Goal: Task Accomplishment & Management: Complete application form

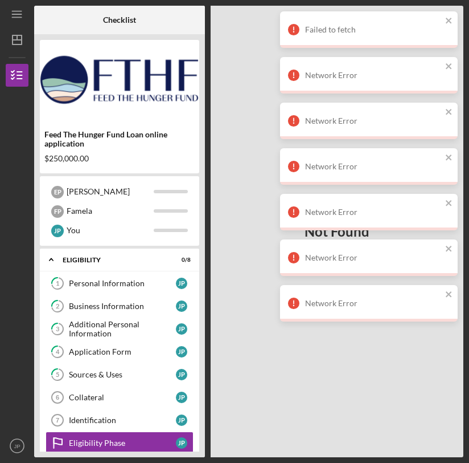
scroll to position [85, 0]
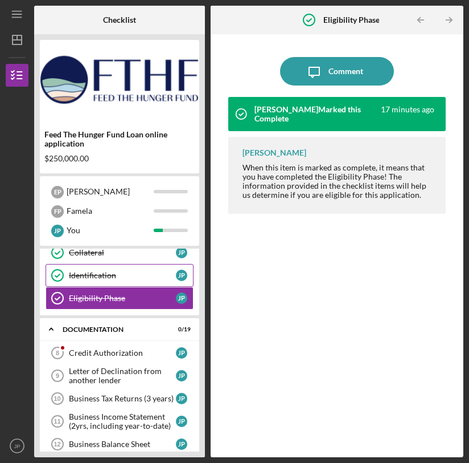
scroll to position [145, 0]
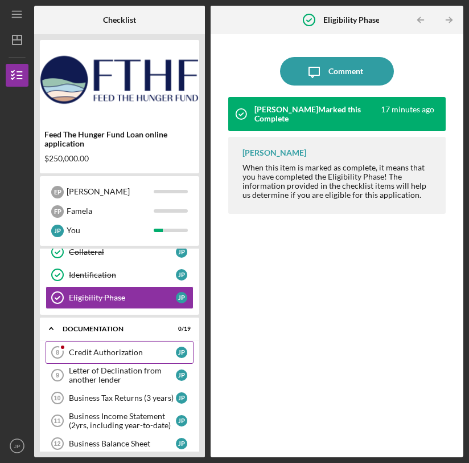
click at [127, 349] on div "Credit Authorization" at bounding box center [122, 352] width 107 height 9
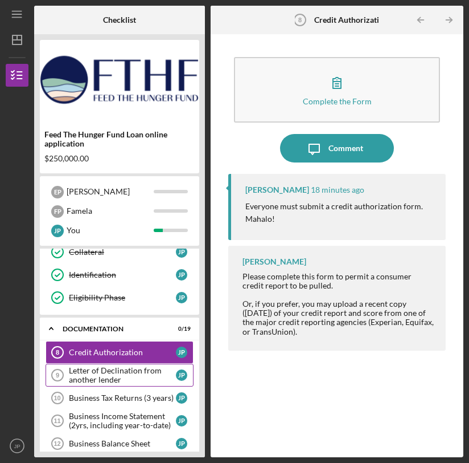
click at [134, 379] on div "Letter of Declination from another lender" at bounding box center [122, 375] width 107 height 18
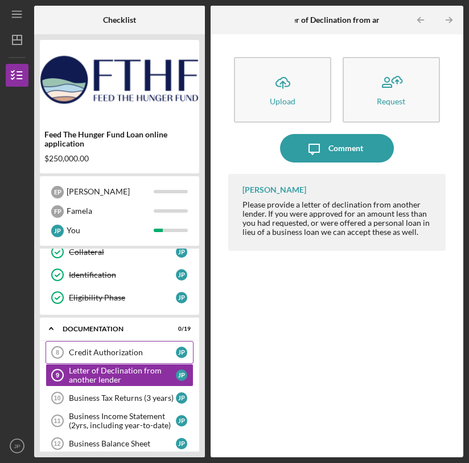
click at [132, 353] on div "Credit Authorization" at bounding box center [122, 352] width 107 height 9
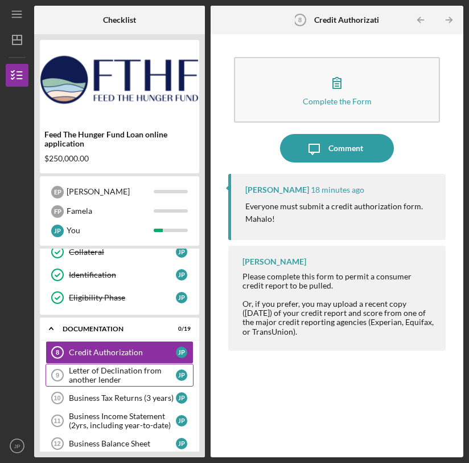
click at [135, 378] on div "Letter of Declination from another lender" at bounding box center [122, 375] width 107 height 18
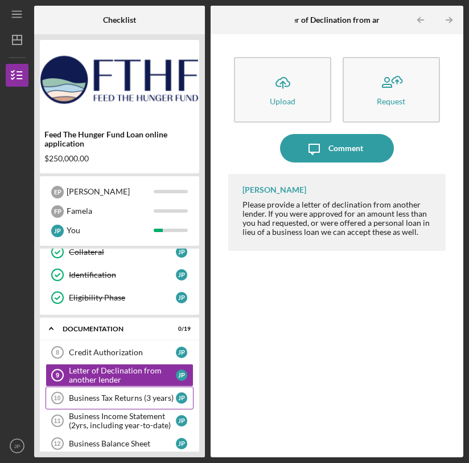
click at [139, 394] on div "Business Tax Returns (3 years)" at bounding box center [122, 397] width 107 height 9
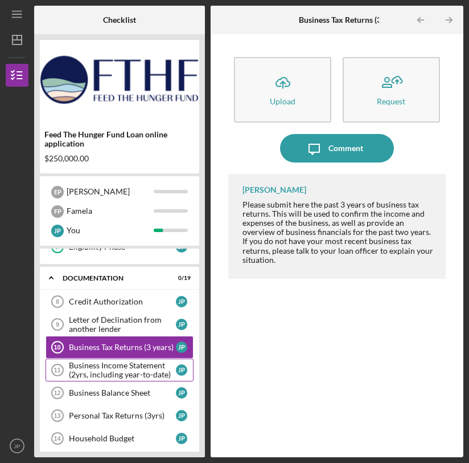
scroll to position [197, 0]
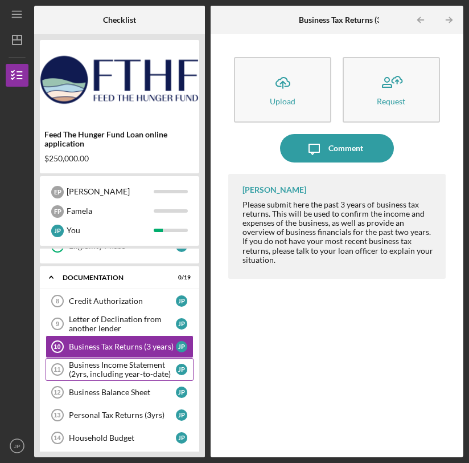
click at [141, 368] on div "Business Income Statement (2yrs, including year-to-date)" at bounding box center [122, 369] width 107 height 18
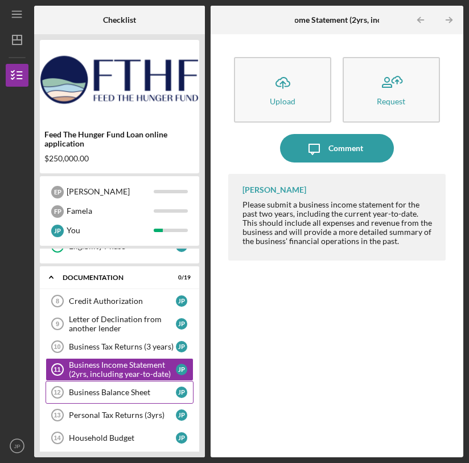
click at [156, 390] on div "Business Balance Sheet" at bounding box center [122, 391] width 107 height 9
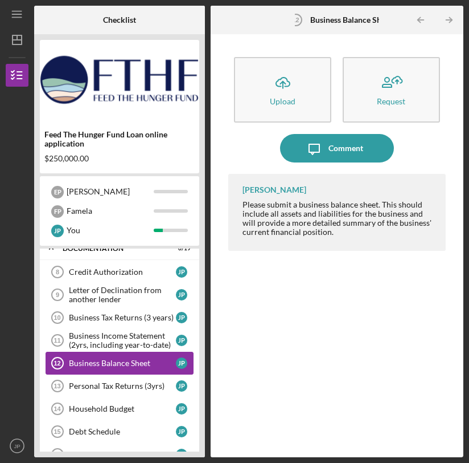
scroll to position [233, 0]
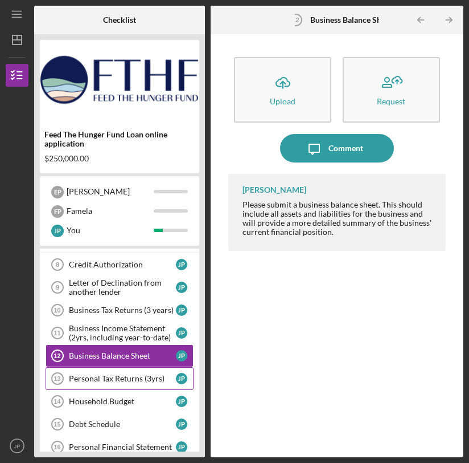
click at [147, 379] on div "Personal Tax Returns (3yrs)" at bounding box center [122, 378] width 107 height 9
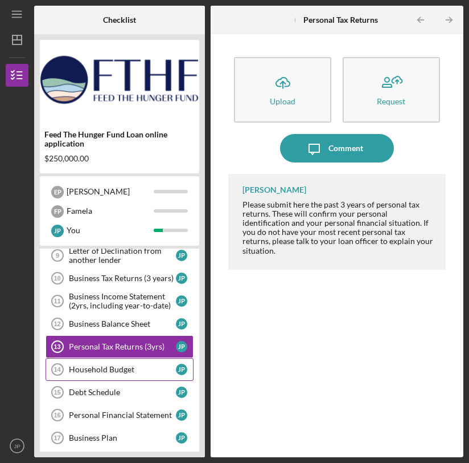
scroll to position [267, 0]
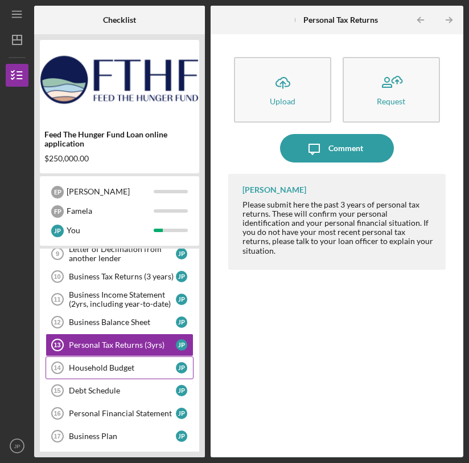
click at [149, 371] on div "Household Budget" at bounding box center [122, 367] width 107 height 9
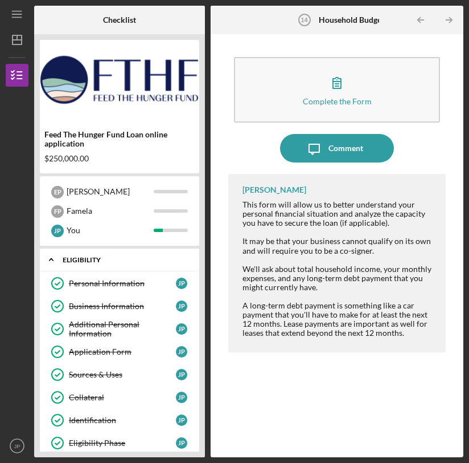
click at [82, 258] on div "Eligibility" at bounding box center [124, 259] width 122 height 7
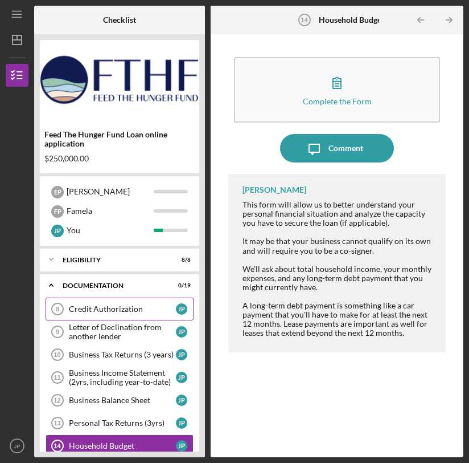
click at [136, 312] on div "Credit Authorization" at bounding box center [122, 308] width 107 height 9
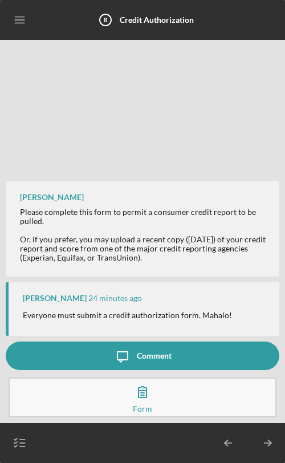
click at [152, 399] on icon "button" at bounding box center [142, 391] width 28 height 28
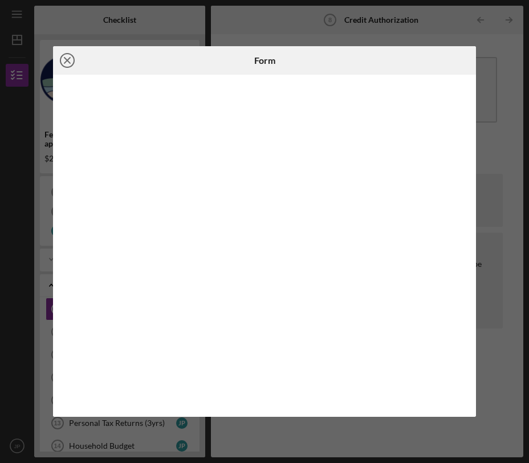
click at [59, 63] on icon "Icon/Close" at bounding box center [67, 60] width 28 height 28
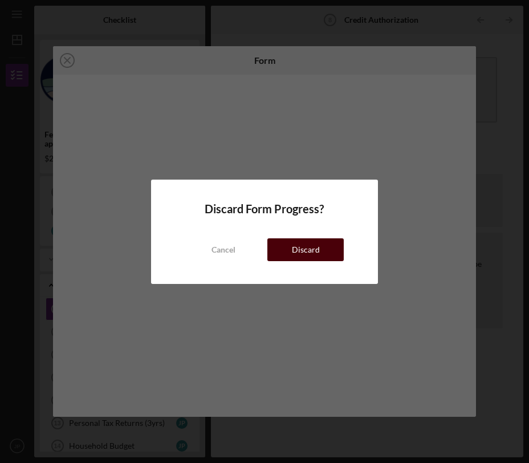
click at [306, 252] on div "Discard" at bounding box center [306, 249] width 28 height 23
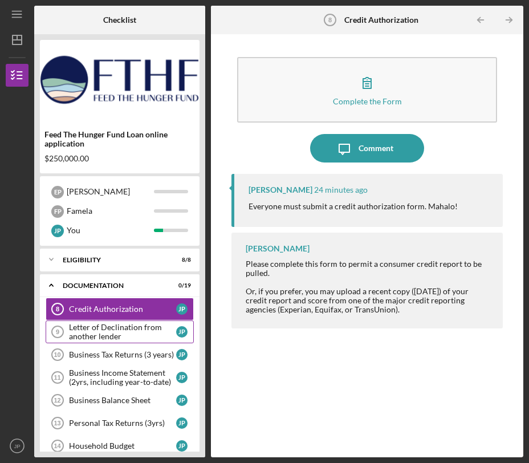
click at [107, 329] on div "Letter of Declination from another lender" at bounding box center [122, 331] width 107 height 18
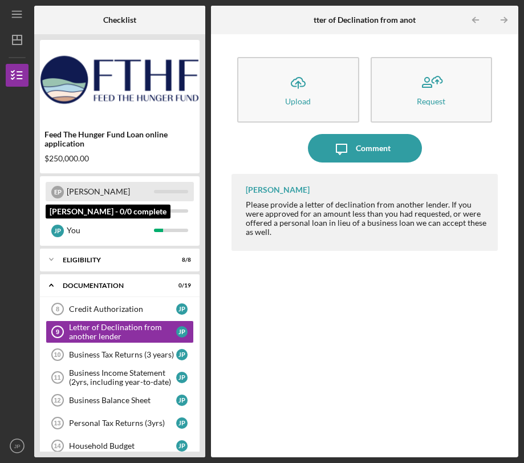
click at [68, 187] on div "[PERSON_NAME]" at bounding box center [110, 191] width 87 height 19
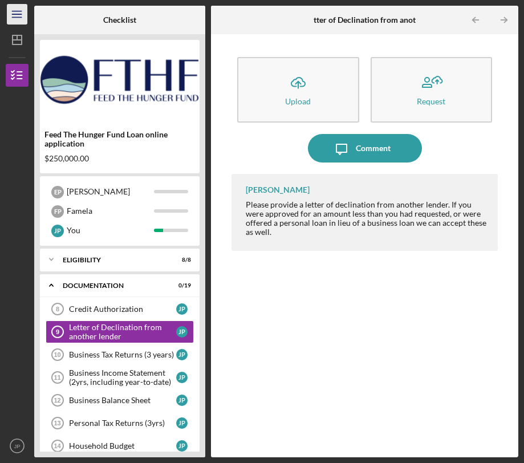
click at [15, 18] on icon "Icon/Menu" at bounding box center [18, 15] width 26 height 26
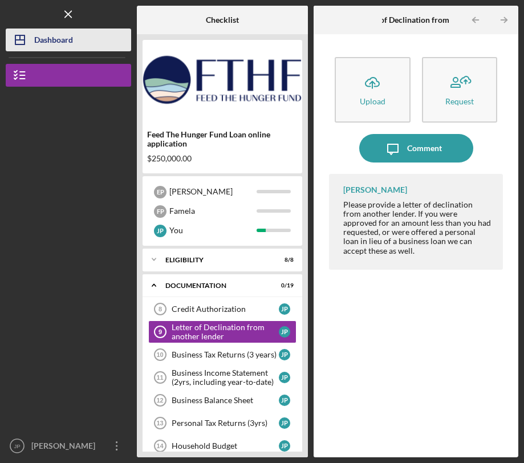
click at [46, 44] on div "Dashboard" at bounding box center [53, 41] width 39 height 26
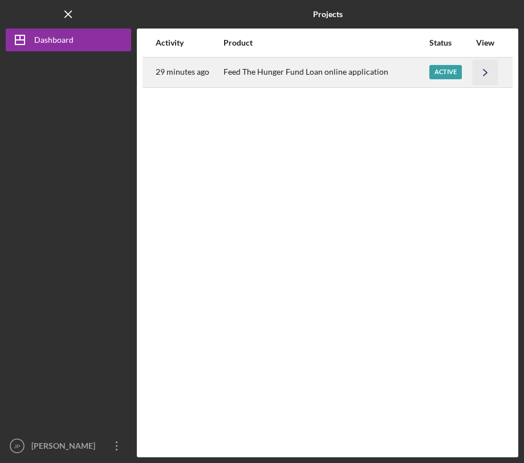
click at [469, 70] on icon "Icon/Navigate" at bounding box center [485, 72] width 26 height 26
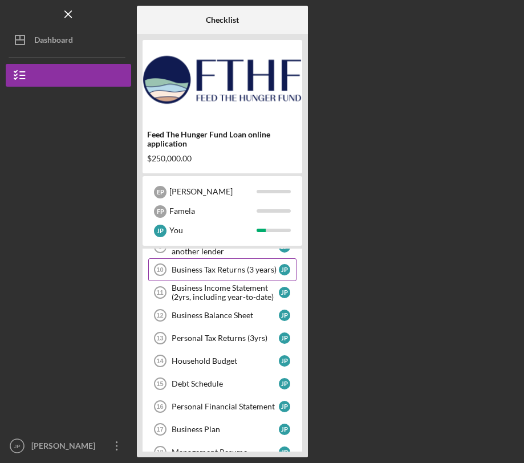
scroll to position [342, 0]
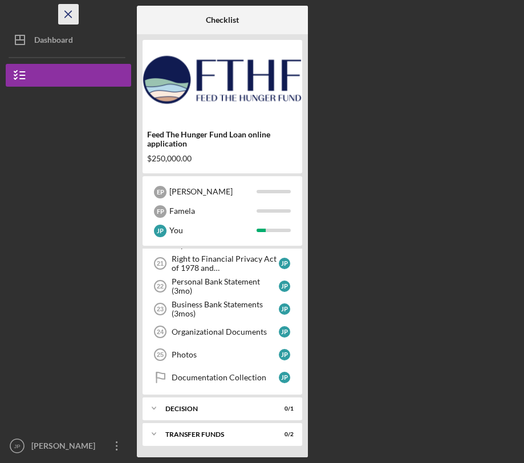
click at [67, 16] on icon "Icon/Menu Close" at bounding box center [69, 15] width 26 height 26
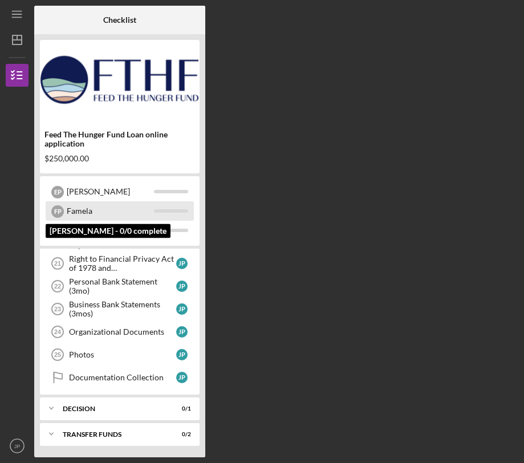
click at [99, 209] on div "Famela" at bounding box center [110, 210] width 87 height 19
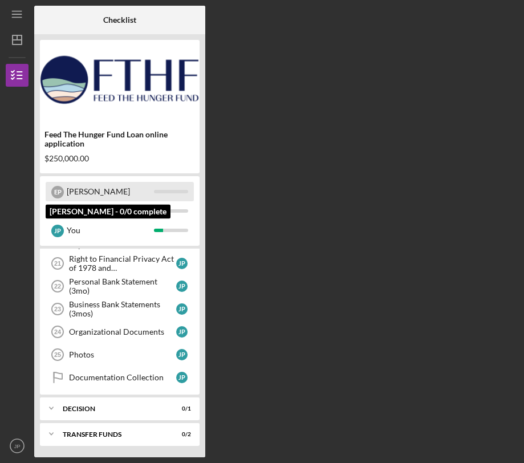
click at [76, 194] on div "[PERSON_NAME]" at bounding box center [110, 191] width 87 height 19
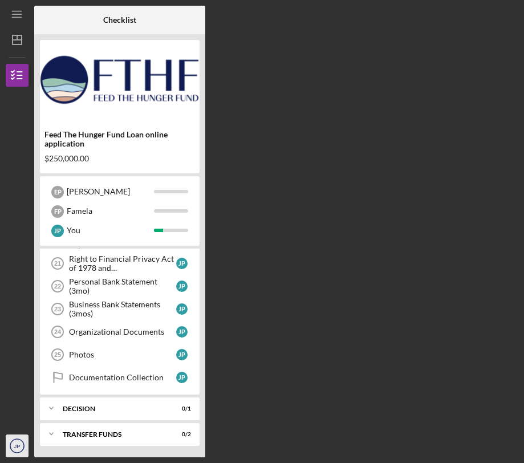
click at [11, 444] on icon "JP" at bounding box center [17, 445] width 23 height 28
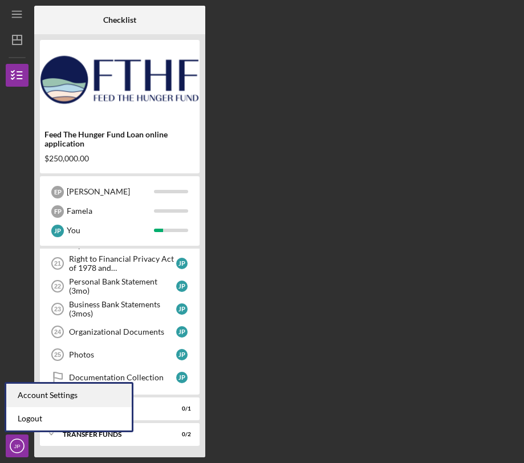
click at [47, 402] on div "Account Settings" at bounding box center [68, 394] width 125 height 23
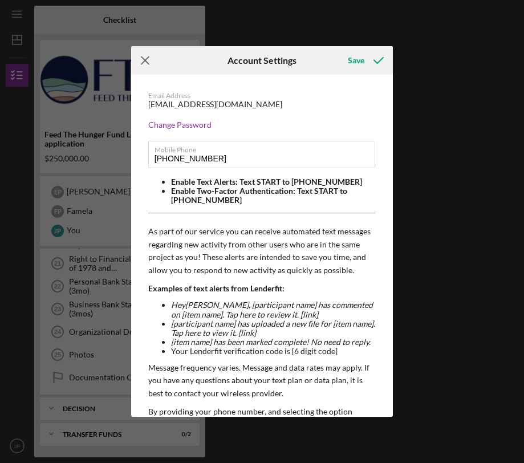
click at [144, 63] on icon "Icon/Menu Close" at bounding box center [145, 60] width 28 height 28
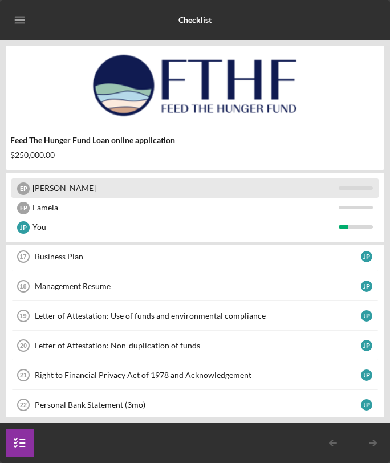
click at [80, 196] on div "[PERSON_NAME]" at bounding box center [185, 187] width 306 height 19
click at [35, 195] on div "[PERSON_NAME]" at bounding box center [185, 187] width 306 height 19
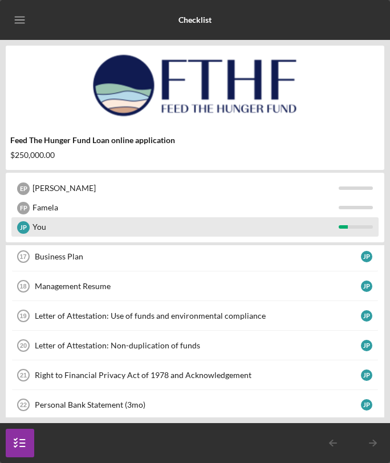
click at [55, 217] on div "You" at bounding box center [185, 226] width 306 height 19
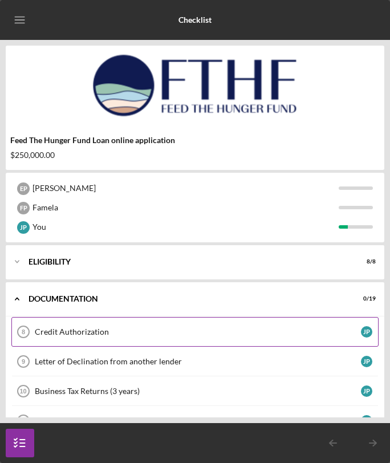
click at [152, 328] on div "Credit Authorization" at bounding box center [198, 331] width 326 height 9
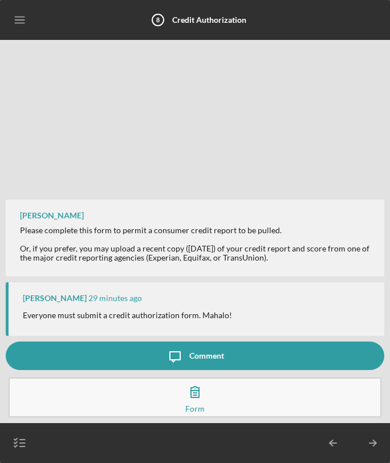
click at [239, 403] on button "Complete the Form Form" at bounding box center [195, 397] width 373 height 40
click at [200, 397] on icon "button" at bounding box center [195, 391] width 28 height 28
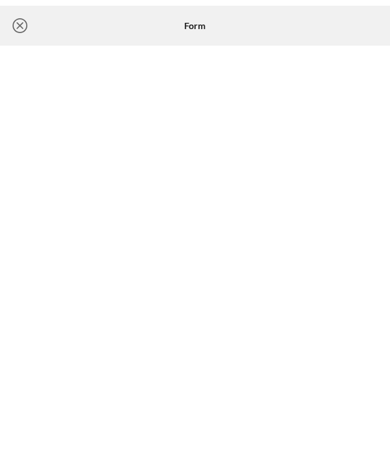
click at [17, 27] on icon "Icon/Close" at bounding box center [20, 25] width 28 height 28
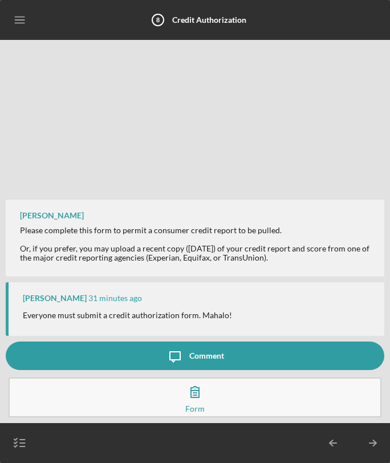
click at [17, 448] on icon "button" at bounding box center [20, 442] width 28 height 28
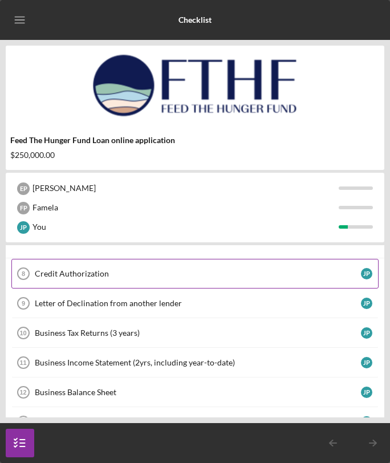
scroll to position [54, 0]
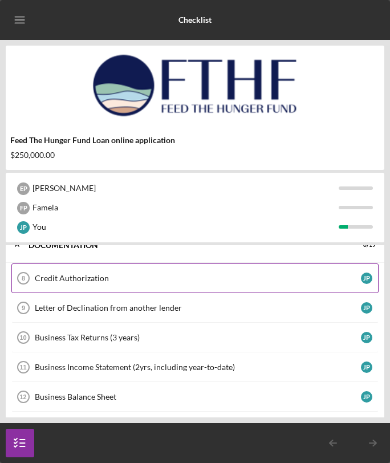
click at [162, 281] on div "Credit Authorization" at bounding box center [198, 277] width 326 height 9
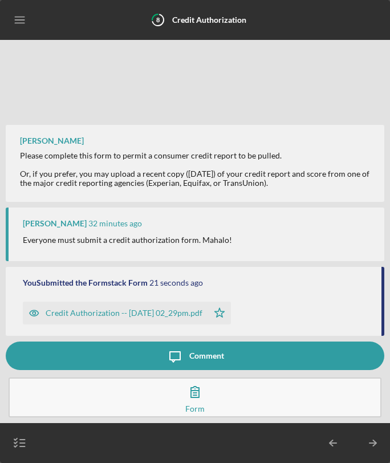
click at [245, 395] on button "Complete the Form Form" at bounding box center [195, 397] width 373 height 40
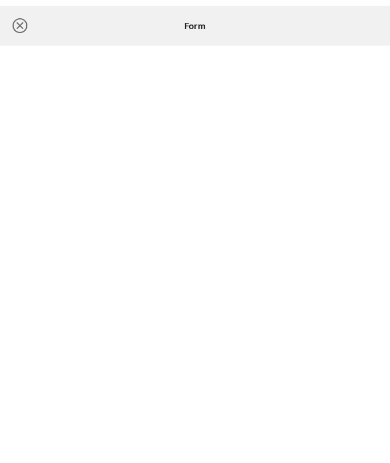
click at [23, 21] on icon "Icon/Close" at bounding box center [20, 25] width 28 height 28
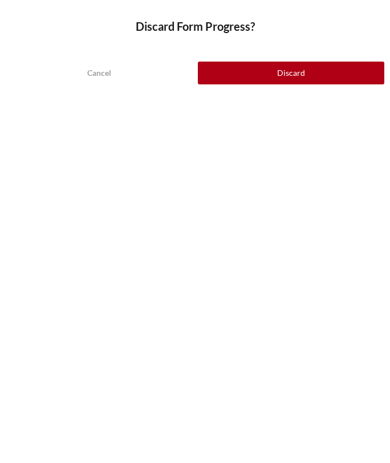
click at [109, 74] on div "Cancel" at bounding box center [99, 73] width 24 height 23
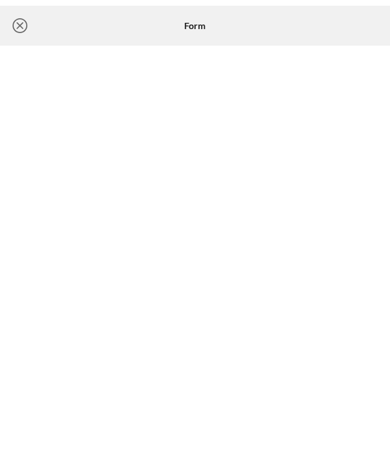
click at [18, 29] on icon "Icon/Close" at bounding box center [20, 25] width 28 height 28
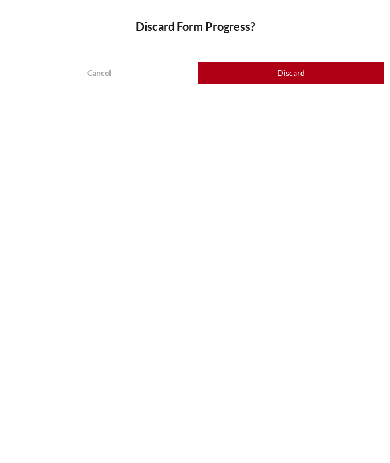
click at [261, 83] on button "Discard" at bounding box center [291, 73] width 186 height 23
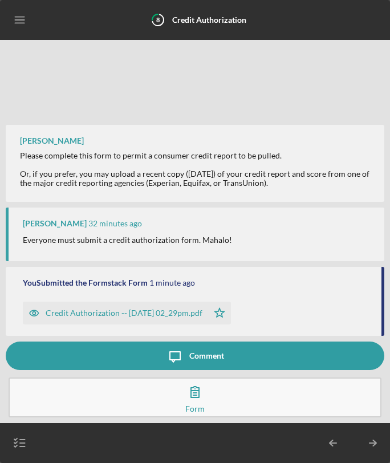
click at [21, 21] on icon "Icon/Menu" at bounding box center [20, 20] width 26 height 26
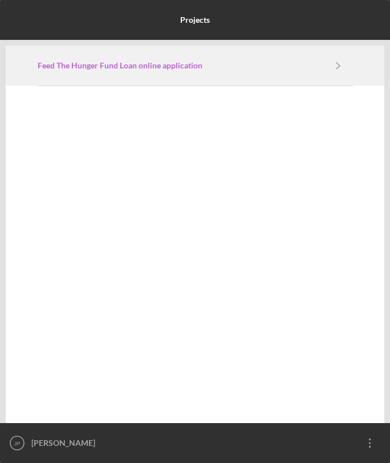
click at [221, 64] on link "Feed The Hunger Fund Loan online application" at bounding box center [181, 65] width 287 height 9
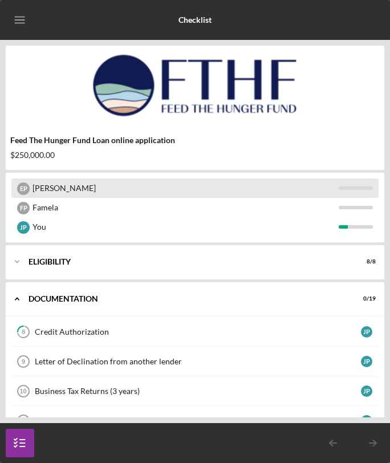
click at [211, 193] on div "[PERSON_NAME]" at bounding box center [185, 187] width 306 height 19
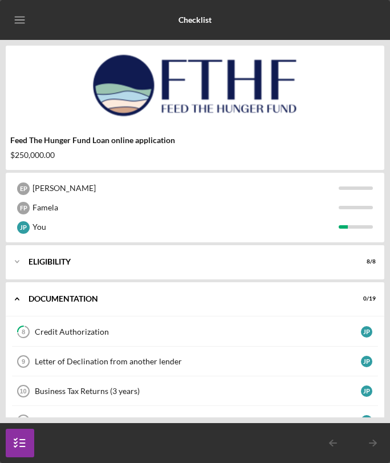
click at [24, 21] on icon "Icon/Menu" at bounding box center [20, 20] width 26 height 26
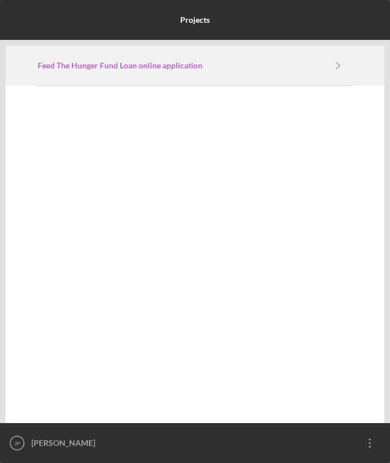
click at [194, 70] on b "Feed The Hunger Fund Loan online application" at bounding box center [120, 65] width 165 height 9
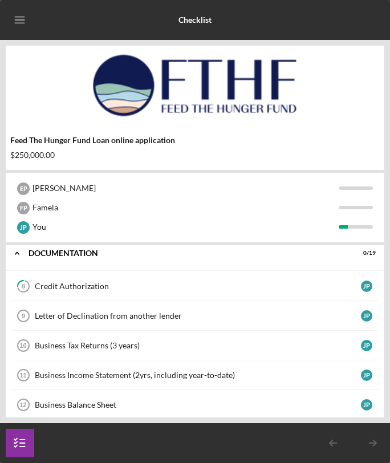
scroll to position [40, 0]
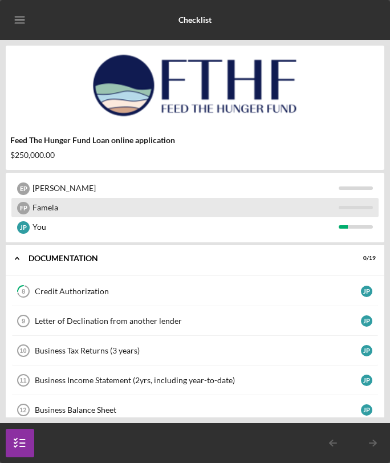
click at [21, 207] on div "F P" at bounding box center [23, 208] width 13 height 13
click at [22, 207] on div "F P" at bounding box center [23, 208] width 13 height 13
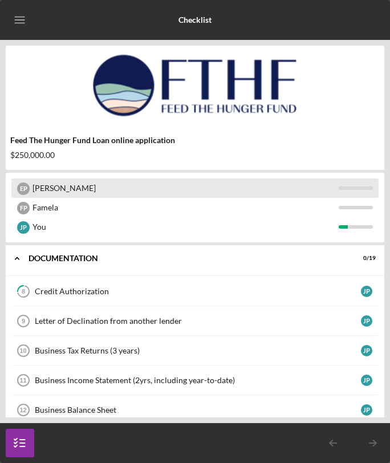
click at [52, 190] on div "[PERSON_NAME]" at bounding box center [185, 187] width 306 height 19
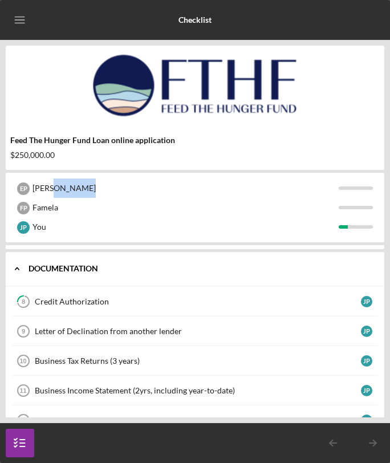
scroll to position [30, 0]
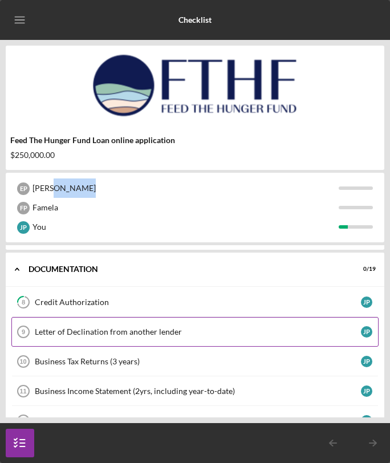
click at [109, 340] on link "Letter of Declination from another lender 9 Letter of Declination from another …" at bounding box center [194, 332] width 367 height 30
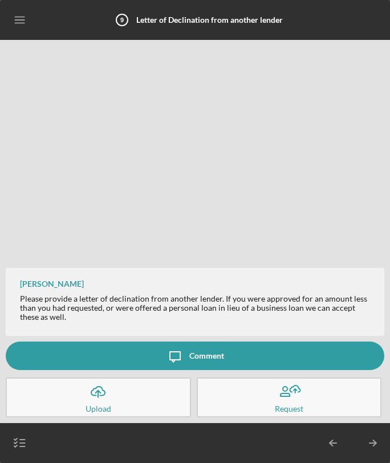
click at [129, 399] on button "Icon/Upload Upload" at bounding box center [98, 397] width 185 height 40
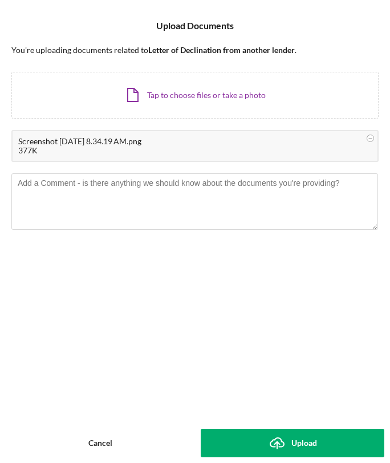
click at [291, 436] on div "Upload" at bounding box center [304, 442] width 26 height 28
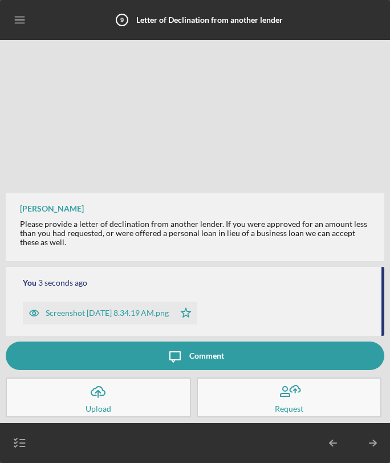
click at [17, 23] on icon "Icon/Menu" at bounding box center [20, 20] width 26 height 26
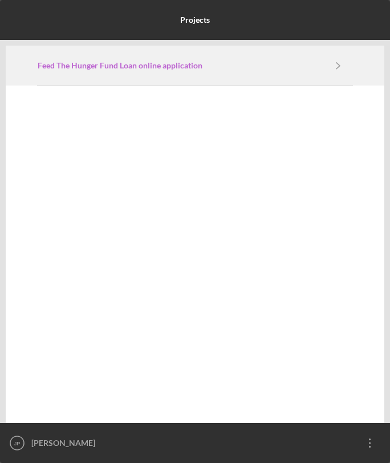
click at [301, 64] on link "Feed The Hunger Fund Loan online application" at bounding box center [181, 65] width 287 height 9
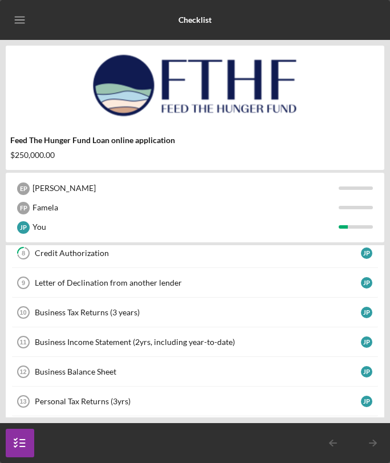
scroll to position [76, 0]
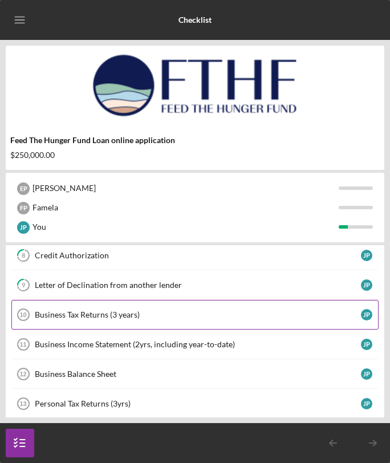
click at [177, 309] on link "Business Tax Returns (3 years) 10 Business Tax Returns (3 years) J P" at bounding box center [194, 315] width 367 height 30
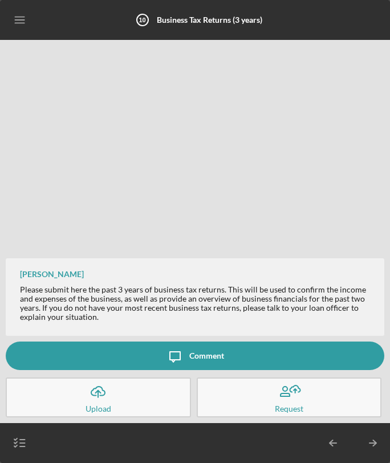
click at [247, 356] on button "Icon/Message Comment" at bounding box center [195, 355] width 378 height 28
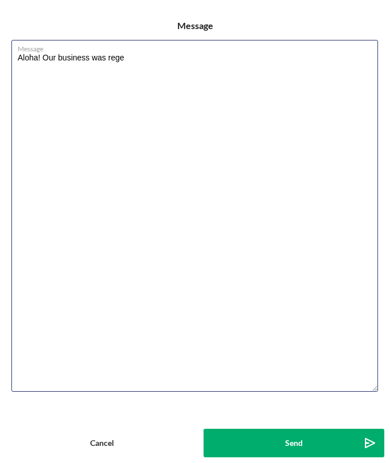
drag, startPoint x: 44, startPoint y: 58, endPoint x: 4, endPoint y: 58, distance: 39.9
click at [11, 58] on textarea "Aloha! Our business was rege" at bounding box center [194, 216] width 366 height 352
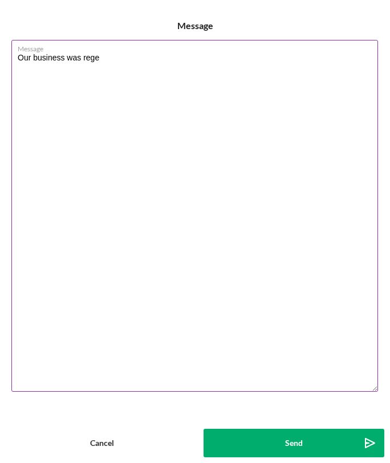
click at [116, 54] on textarea "Our business was rege" at bounding box center [194, 216] width 366 height 352
drag, startPoint x: 338, startPoint y: 59, endPoint x: 314, endPoint y: 56, distance: 24.1
click at [314, 56] on textarea "Our business was registered on August 12, 2025, so we do not have any tax retur…" at bounding box center [194, 216] width 366 height 352
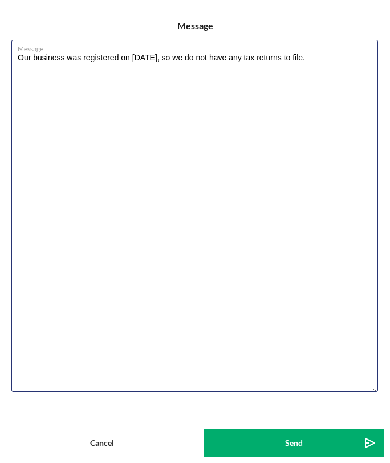
type textarea "Our business was registered on August 12, 2025, so we do not have any tax retur…"
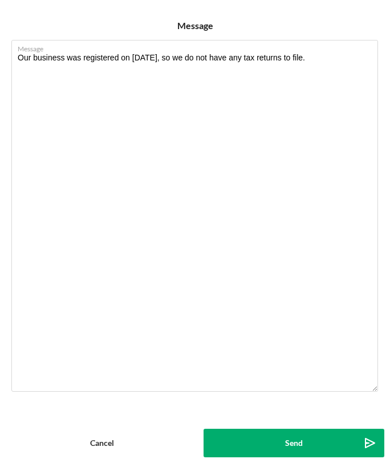
click at [290, 441] on div "Send" at bounding box center [294, 442] width 18 height 28
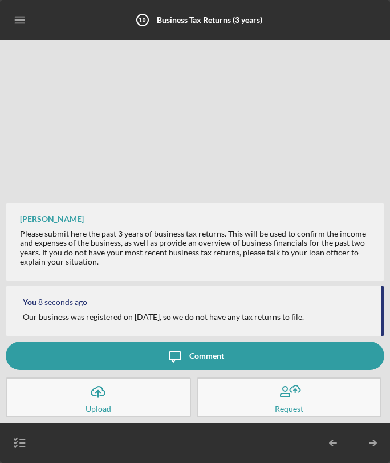
click at [19, 19] on icon "Icon/Menu" at bounding box center [20, 20] width 26 height 26
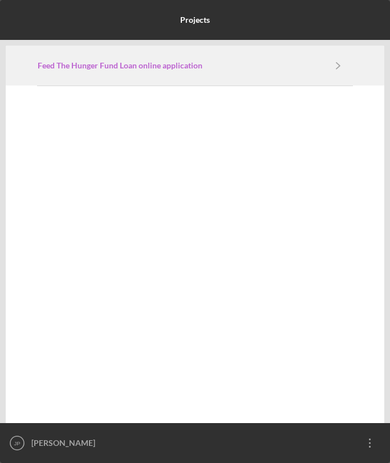
click at [118, 61] on b "Feed The Hunger Fund Loan online application" at bounding box center [120, 65] width 165 height 9
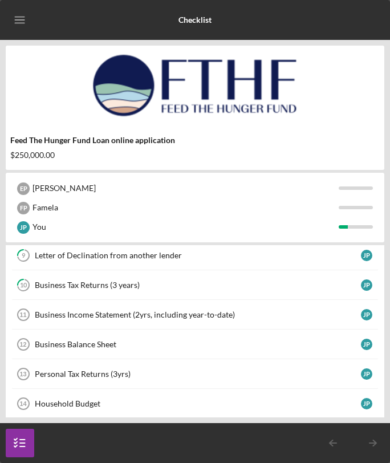
scroll to position [104, 0]
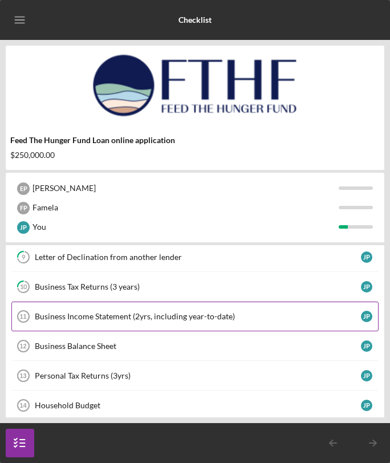
click at [138, 322] on link "Business Income Statement (2yrs, including year-to-date) 11 Business Income Sta…" at bounding box center [194, 316] width 367 height 30
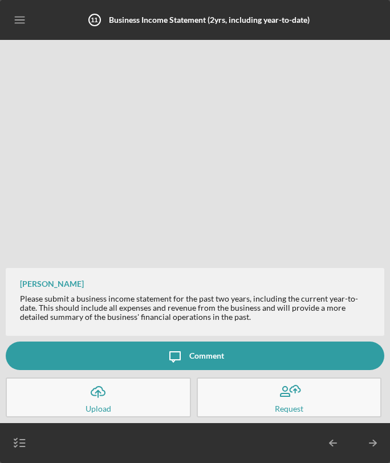
click at [26, 21] on icon "Icon/Menu" at bounding box center [20, 20] width 26 height 26
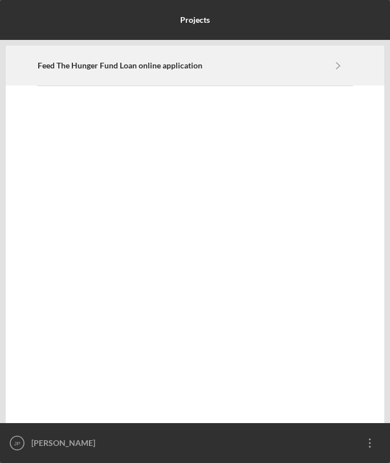
click at [112, 51] on div "Feed The Hunger Fund Loan online application Icon/Navigate" at bounding box center [195, 65] width 315 height 39
click at [117, 63] on b "Feed The Hunger Fund Loan online application" at bounding box center [120, 65] width 165 height 9
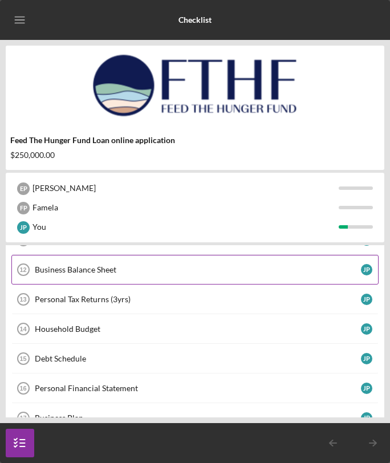
scroll to position [195, 0]
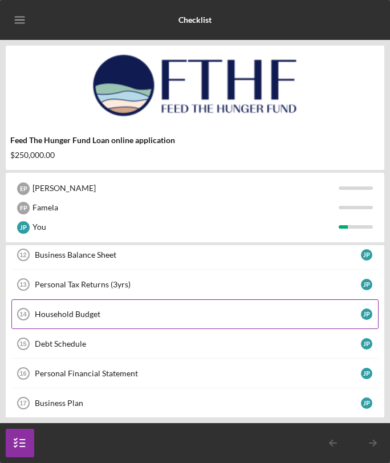
click at [145, 314] on div "Household Budget" at bounding box center [198, 313] width 326 height 9
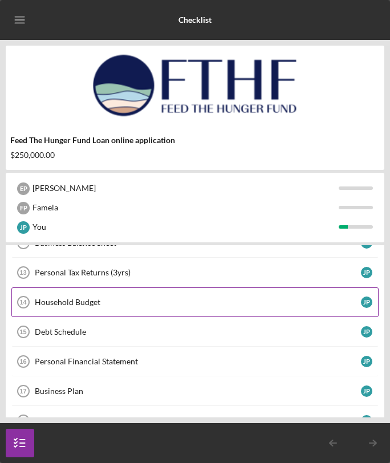
scroll to position [211, 0]
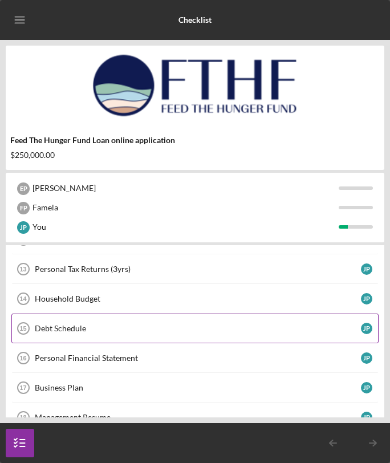
click at [166, 326] on div "Debt Schedule" at bounding box center [198, 328] width 326 height 9
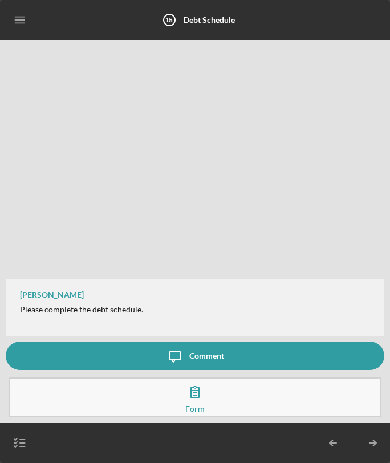
click at [204, 406] on button "Complete the Form Form" at bounding box center [195, 397] width 373 height 40
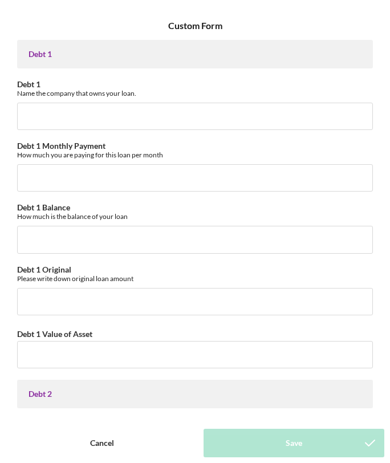
click at [92, 448] on div "Cancel" at bounding box center [102, 442] width 24 height 28
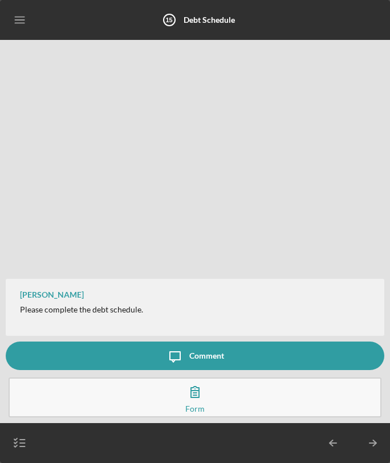
click at [209, 395] on button "Complete the Form Form" at bounding box center [195, 397] width 373 height 40
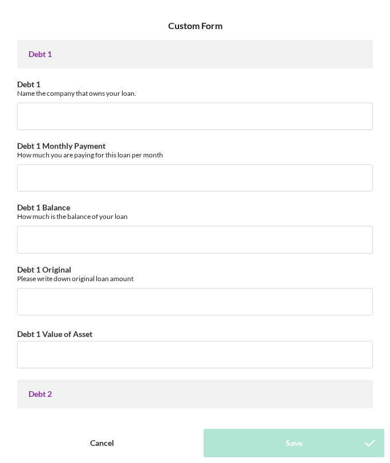
click at [109, 442] on div "Cancel" at bounding box center [102, 442] width 24 height 28
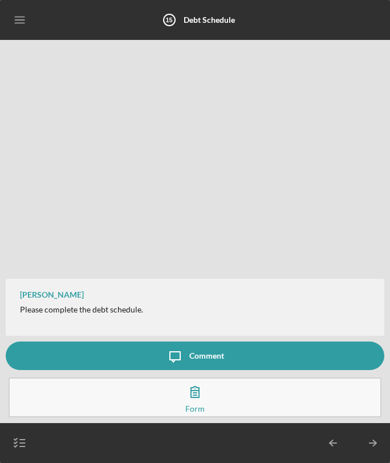
click at [10, 442] on icon "button" at bounding box center [20, 442] width 28 height 28
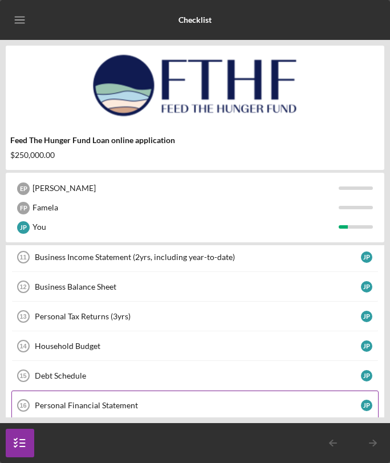
scroll to position [161, 0]
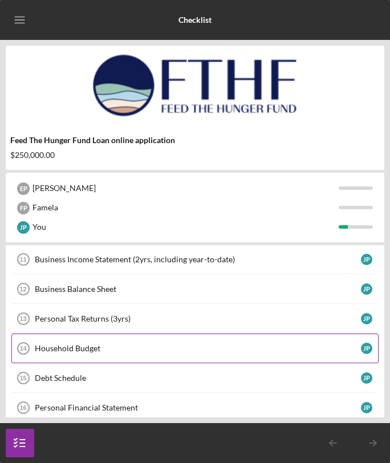
click at [92, 346] on div "Household Budget" at bounding box center [198, 348] width 326 height 9
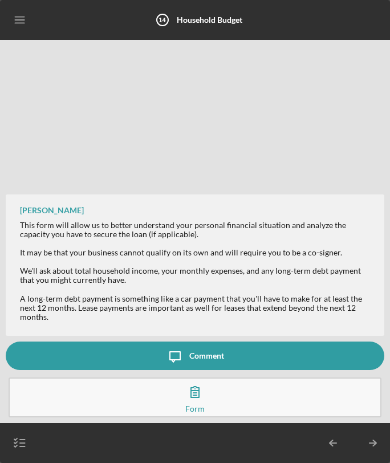
click at [182, 399] on icon "button" at bounding box center [195, 391] width 28 height 28
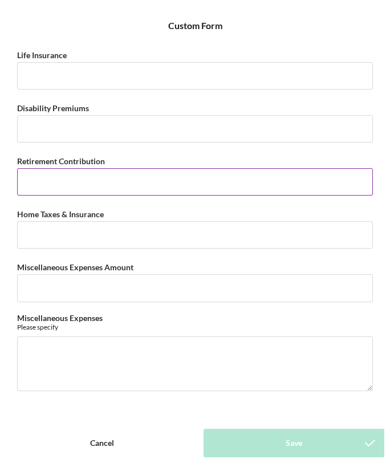
scroll to position [1821, 0]
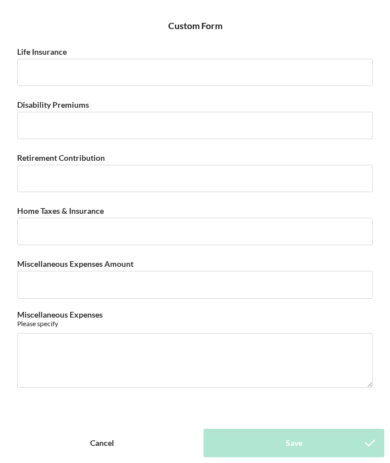
click at [103, 441] on div "Cancel" at bounding box center [102, 442] width 24 height 28
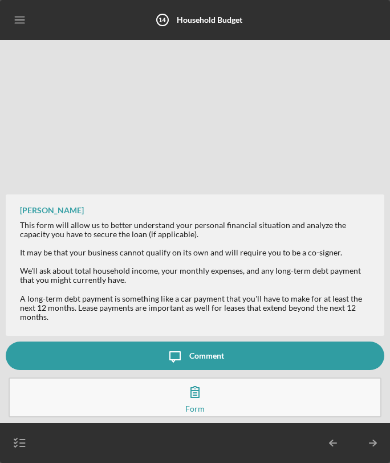
click at [21, 440] on icon "button" at bounding box center [20, 442] width 28 height 28
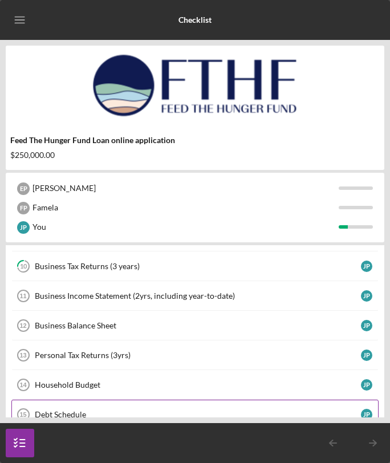
scroll to position [123, 0]
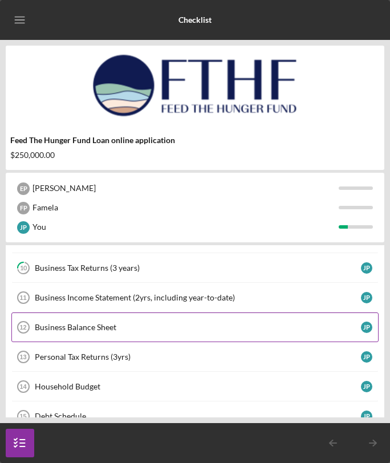
click at [138, 324] on div "Business Balance Sheet" at bounding box center [198, 326] width 326 height 9
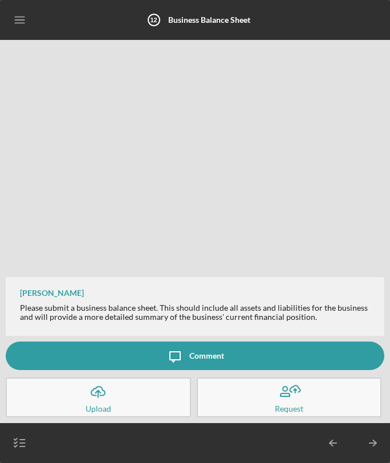
click at [23, 441] on icon "button" at bounding box center [20, 442] width 28 height 28
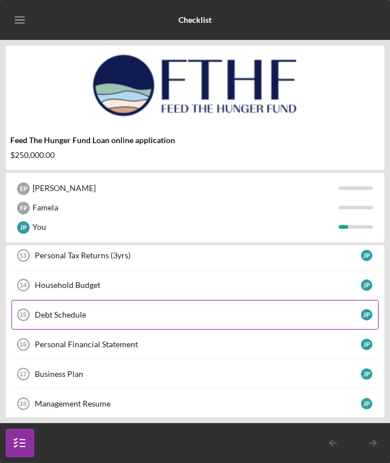
scroll to position [230, 0]
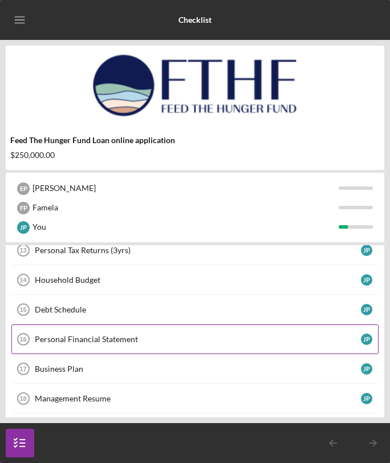
click at [166, 333] on link "Personal Financial Statement 16 Personal Financial Statement J P" at bounding box center [194, 339] width 367 height 30
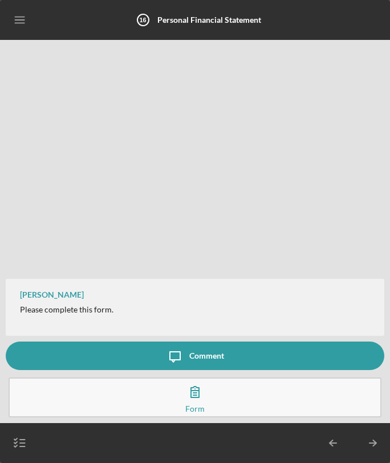
click at [173, 379] on button "Complete the Form Form" at bounding box center [195, 397] width 373 height 40
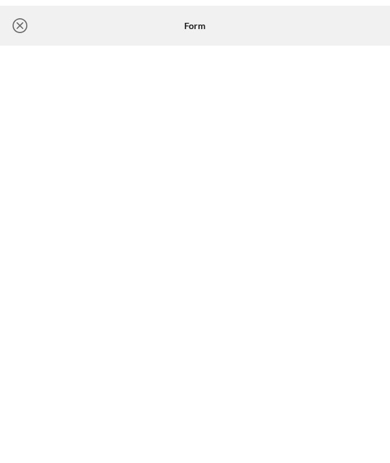
click at [16, 26] on icon "Icon/Close" at bounding box center [20, 25] width 28 height 28
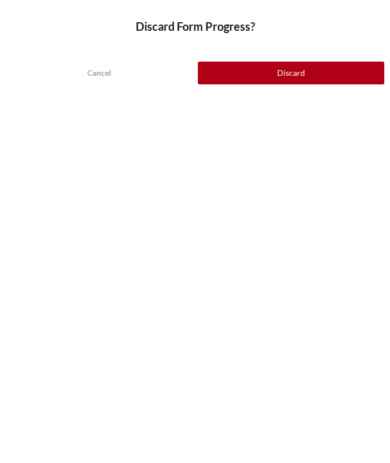
click at [241, 84] on div "Cancel Discard" at bounding box center [195, 64] width 390 height 51
click at [239, 68] on button "Discard" at bounding box center [291, 73] width 186 height 23
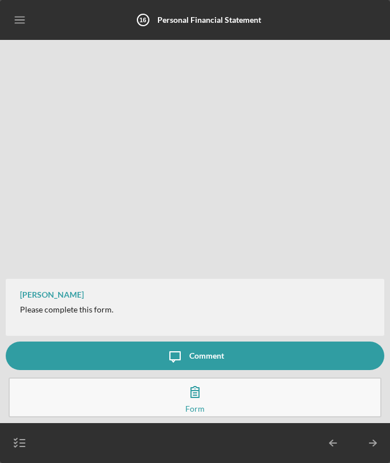
click at [22, 439] on line "button" at bounding box center [22, 439] width 5 height 0
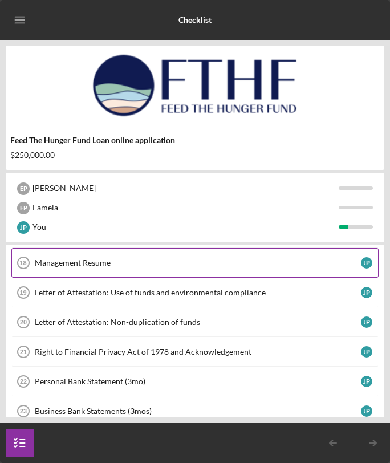
scroll to position [367, 0]
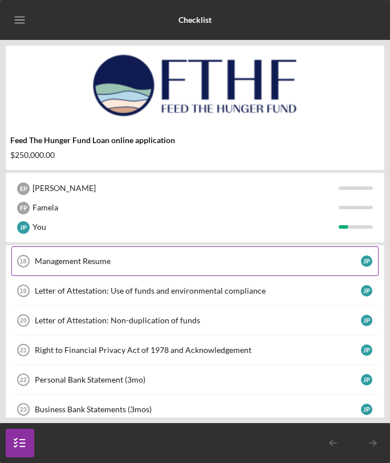
click at [113, 258] on div "Management Resume" at bounding box center [198, 260] width 326 height 9
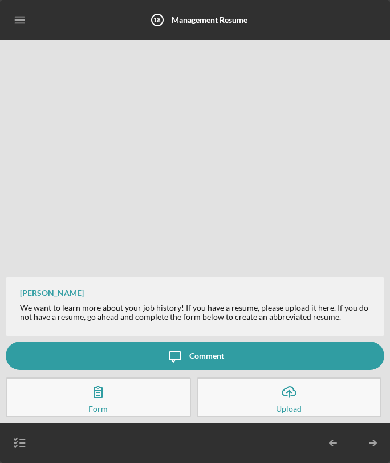
click at [16, 447] on icon "button" at bounding box center [20, 442] width 28 height 28
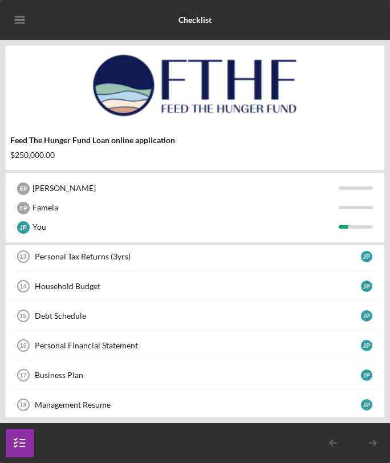
scroll to position [289, 0]
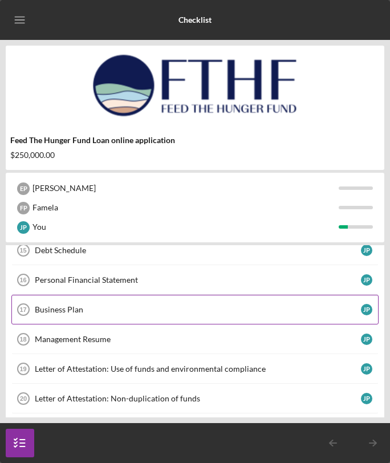
click at [168, 310] on div "Business Plan" at bounding box center [198, 309] width 326 height 9
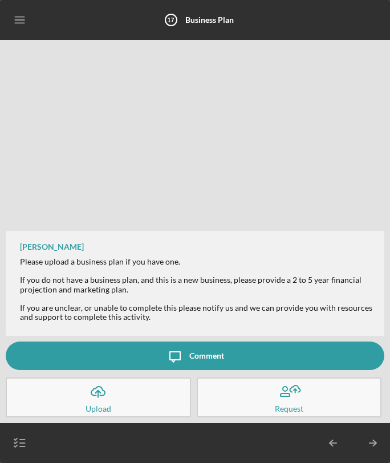
click at [20, 437] on icon "button" at bounding box center [20, 442] width 28 height 28
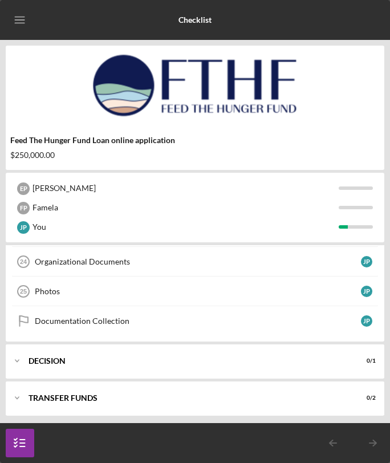
scroll to position [543, 0]
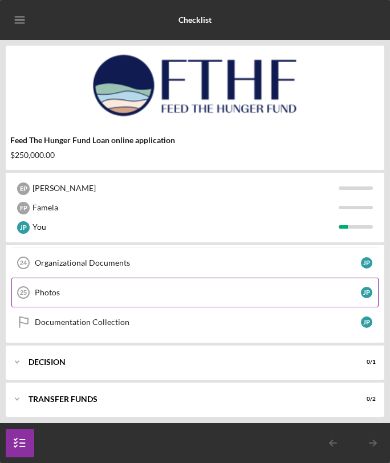
click at [88, 285] on link "Photos 25 Photos J P" at bounding box center [194, 292] width 367 height 30
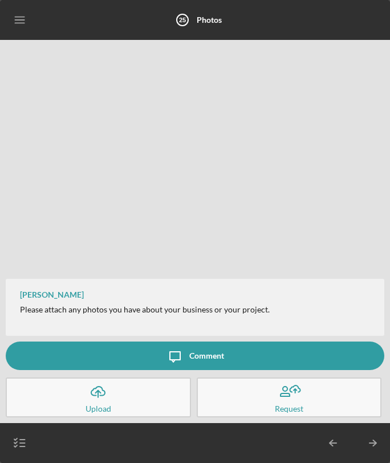
click at [15, 443] on polyline "button" at bounding box center [15, 443] width 3 height 2
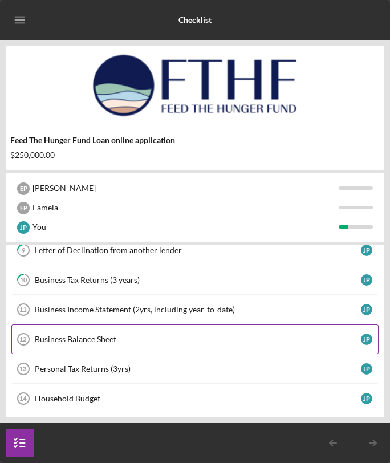
scroll to position [120, 0]
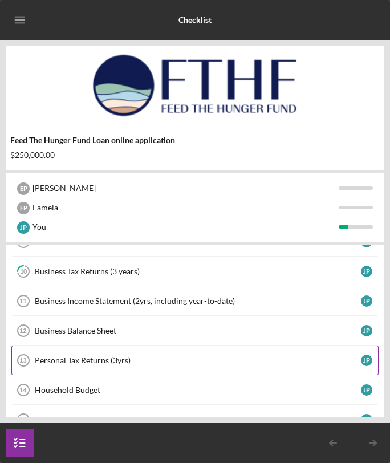
click at [203, 365] on link "Personal Tax Returns (3yrs) 13 Personal Tax Returns (3yrs) J P" at bounding box center [194, 360] width 367 height 30
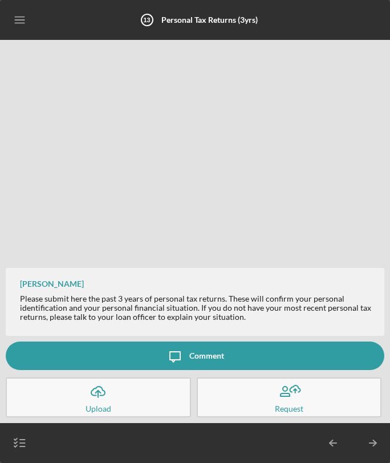
click at [23, 26] on icon "Icon/Menu" at bounding box center [20, 20] width 26 height 26
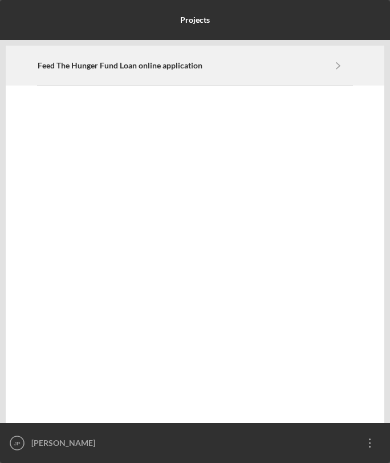
click at [331, 64] on icon "Icon/Navigate" at bounding box center [338, 65] width 26 height 26
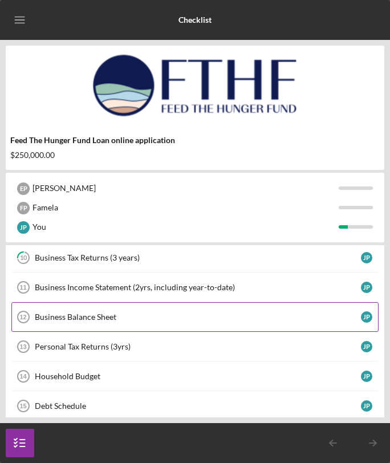
scroll to position [134, 0]
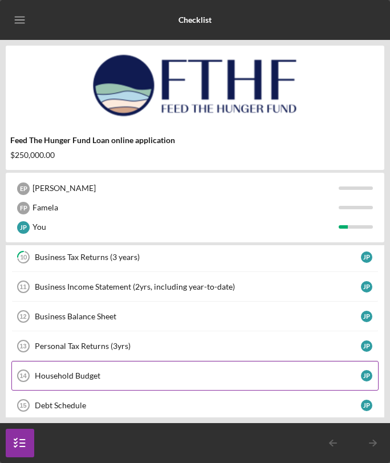
click at [107, 373] on div "Household Budget" at bounding box center [198, 375] width 326 height 9
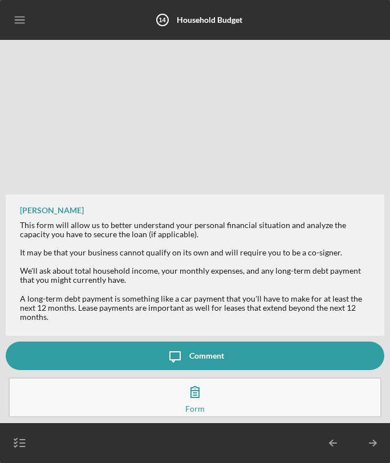
click at [22, 22] on icon "Icon/Menu" at bounding box center [20, 20] width 26 height 26
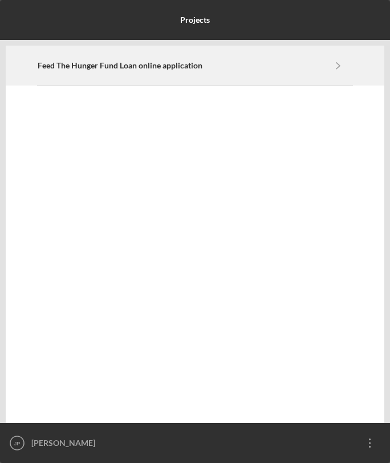
click at [165, 74] on div "Feed The Hunger Fund Loan online application Icon/Navigate" at bounding box center [195, 65] width 315 height 39
click at [273, 52] on div "Feed The Hunger Fund Loan online application Icon/Navigate" at bounding box center [195, 65] width 315 height 39
click at [338, 65] on icon "Icon/Navigate" at bounding box center [338, 65] width 26 height 26
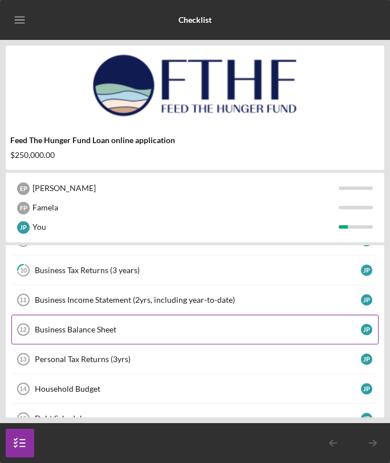
scroll to position [120, 0]
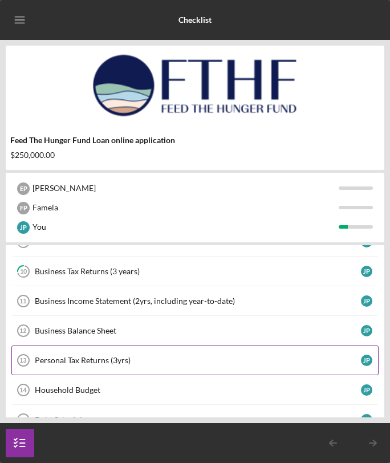
click at [160, 357] on div "Personal Tax Returns (3yrs)" at bounding box center [198, 359] width 326 height 9
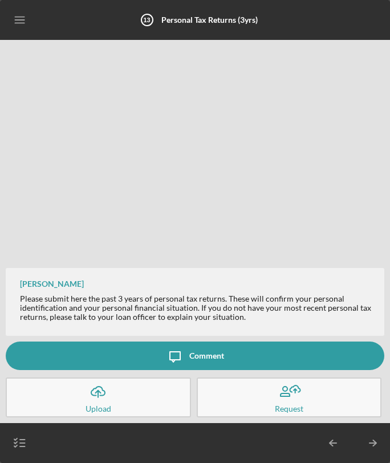
click at [77, 399] on button "Icon/Upload Upload" at bounding box center [98, 397] width 185 height 40
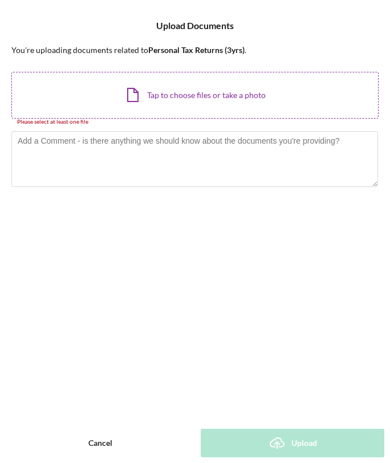
click at [253, 93] on div "Icon/Document Browse or drag files here (max 100MB total) Tap to choose files o…" at bounding box center [194, 95] width 367 height 47
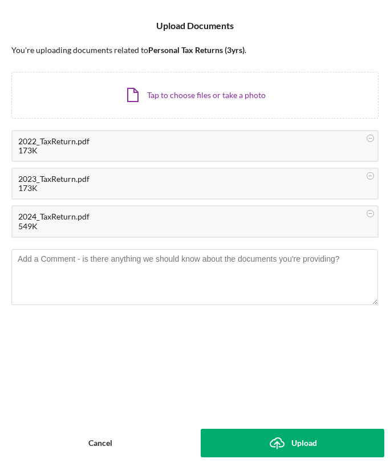
click at [300, 440] on div "Upload" at bounding box center [304, 442] width 26 height 28
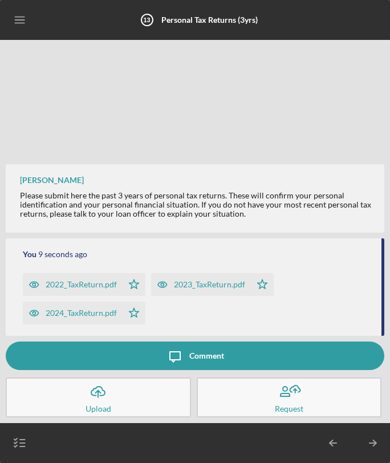
click at [18, 18] on icon "Icon/Menu" at bounding box center [20, 20] width 26 height 26
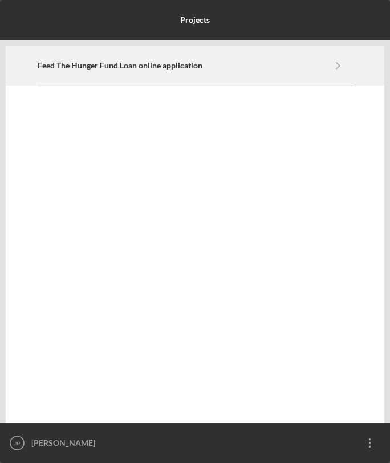
click at [128, 80] on div "Feed The Hunger Fund Loan online application Icon/Navigate" at bounding box center [195, 65] width 315 height 39
click at [212, 72] on div "Feed The Hunger Fund Loan online application Icon/Navigate" at bounding box center [195, 65] width 315 height 39
click at [172, 63] on b "Feed The Hunger Fund Loan online application" at bounding box center [120, 65] width 165 height 9
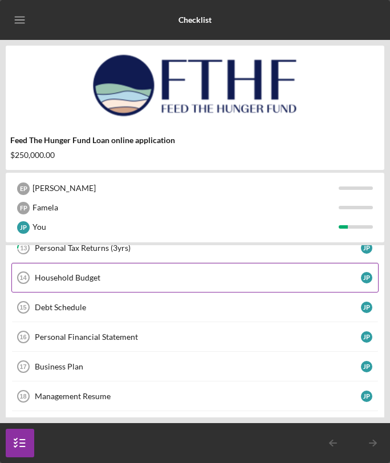
scroll to position [239, 0]
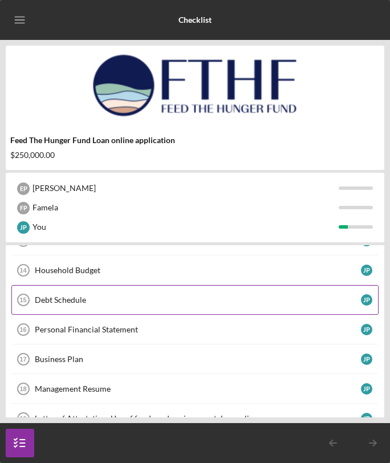
click at [199, 301] on div "Debt Schedule" at bounding box center [198, 299] width 326 height 9
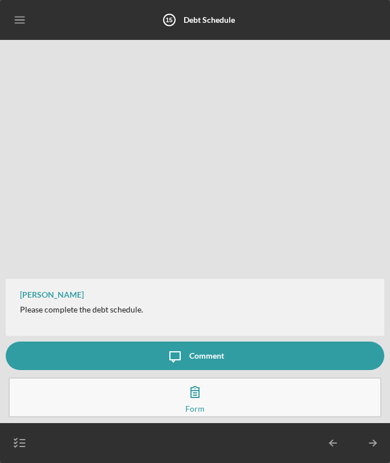
click at [189, 397] on icon "button" at bounding box center [195, 391] width 28 height 28
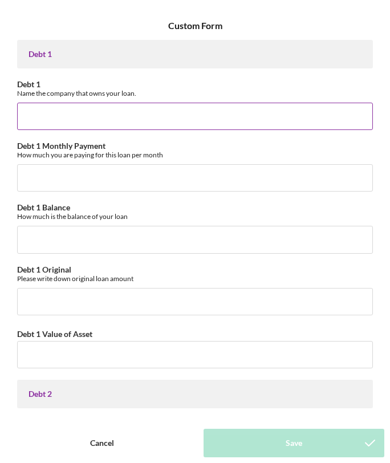
click at [84, 109] on input "Debt 1" at bounding box center [194, 116] width 355 height 27
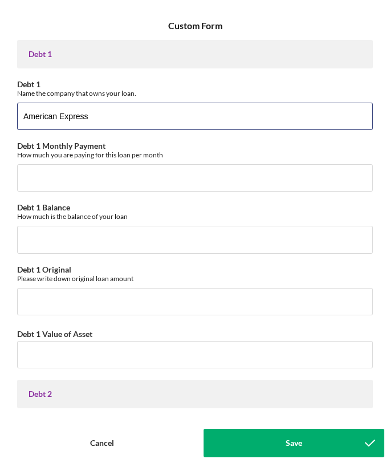
type input "American Express"
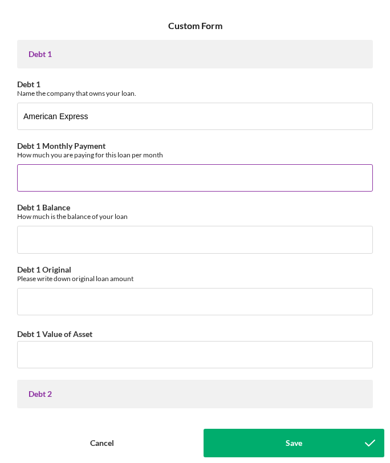
click at [104, 178] on input "Debt 1 Monthly Payment" at bounding box center [194, 177] width 355 height 27
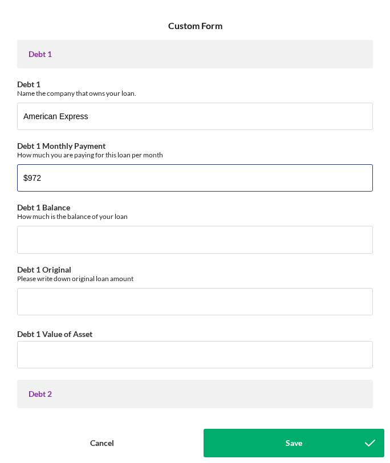
type input "$972"
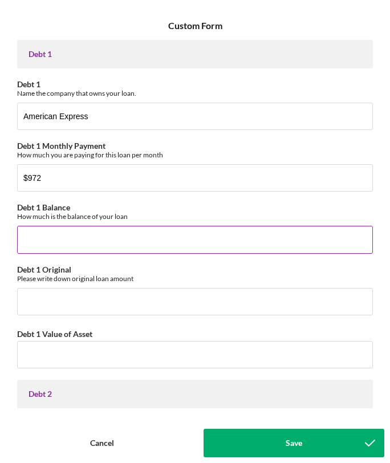
click at [138, 241] on input "Debt 1 Balance" at bounding box center [194, 239] width 355 height 27
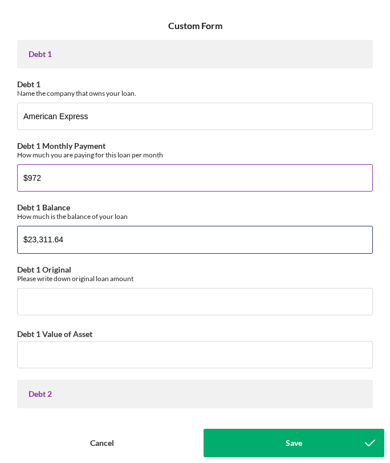
type input "$23,311.64"
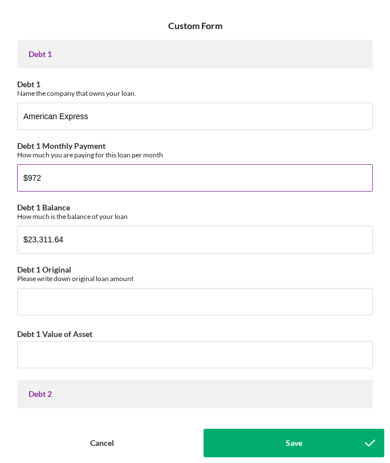
click at [64, 172] on input "$972" at bounding box center [194, 177] width 355 height 27
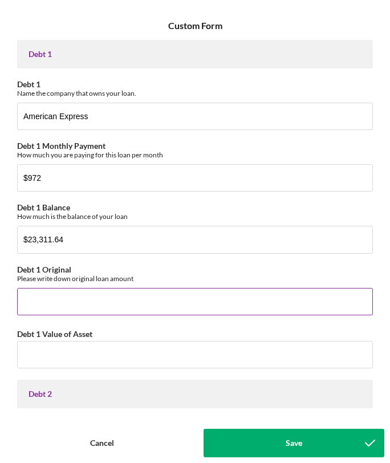
click at [55, 301] on input "Debt 1 Original" at bounding box center [194, 301] width 355 height 27
type input "$30,000"
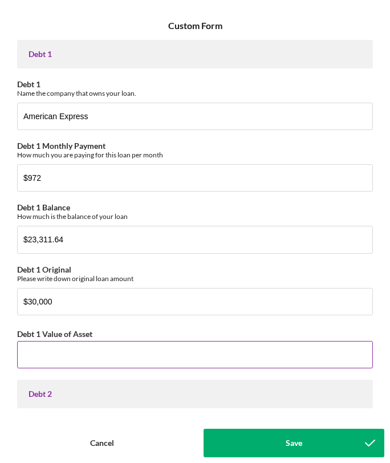
click at [78, 357] on input "Debt 1 Value of Asset" at bounding box center [194, 354] width 355 height 27
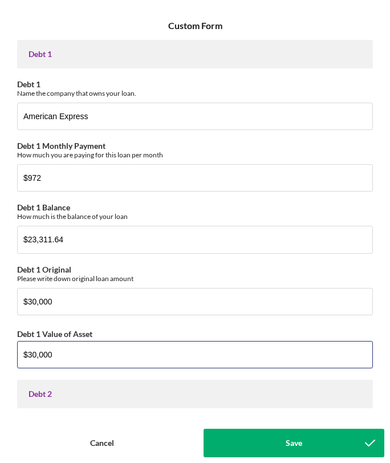
type input "$30,000"
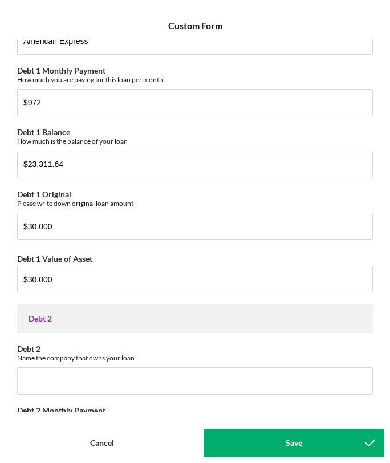
scroll to position [81, 0]
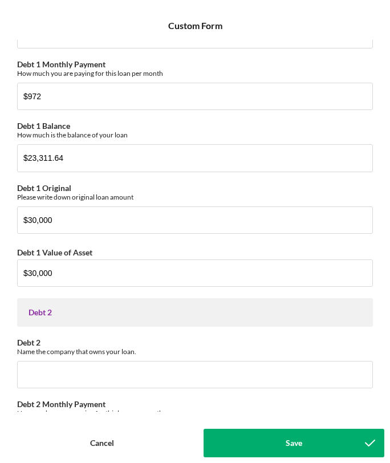
click at [300, 446] on div "Save" at bounding box center [293, 442] width 17 height 28
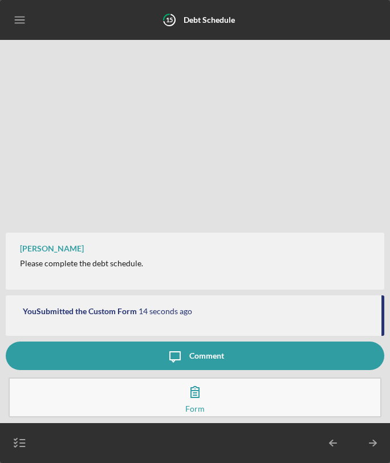
click at [20, 20] on line "button" at bounding box center [19, 20] width 9 height 0
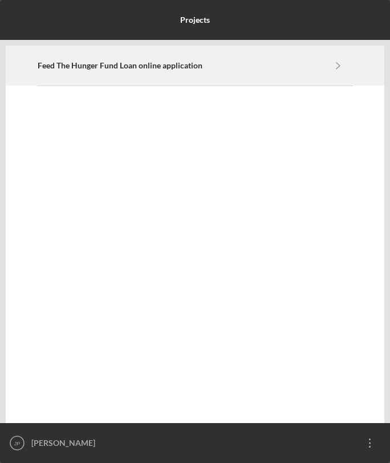
click at [246, 77] on div "Feed The Hunger Fund Loan online application Icon/Navigate" at bounding box center [195, 65] width 315 height 39
click at [246, 78] on div "Feed The Hunger Fund Loan online application Icon/Navigate" at bounding box center [195, 65] width 315 height 39
click at [272, 63] on link "Feed The Hunger Fund Loan online application" at bounding box center [181, 65] width 287 height 9
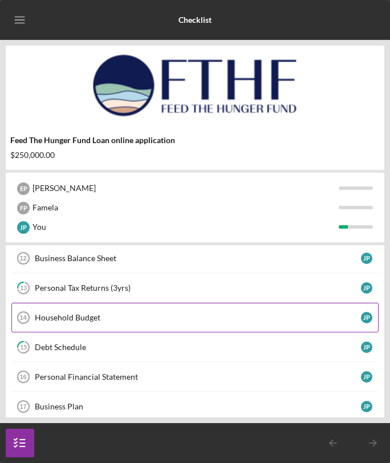
scroll to position [215, 0]
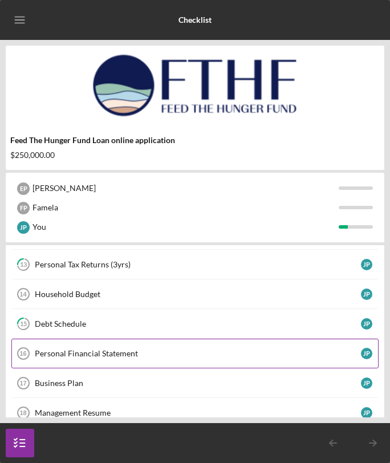
click at [170, 352] on div "Personal Financial Statement" at bounding box center [198, 353] width 326 height 9
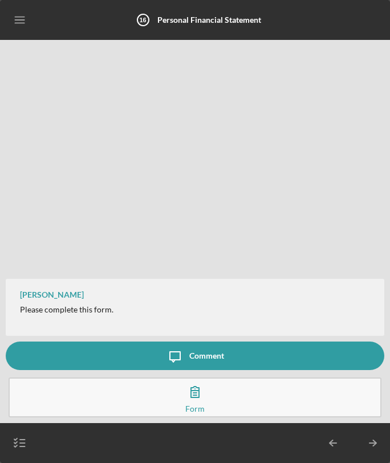
click at [202, 403] on icon "button" at bounding box center [195, 391] width 28 height 28
click at [24, 439] on line "button" at bounding box center [22, 439] width 5 height 0
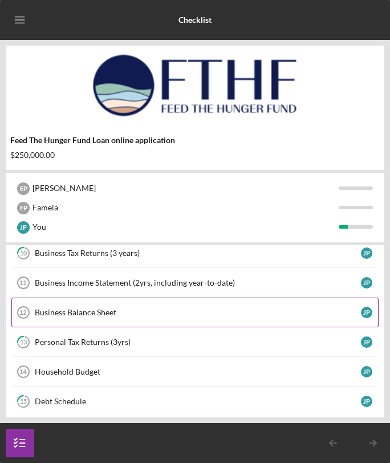
scroll to position [140, 0]
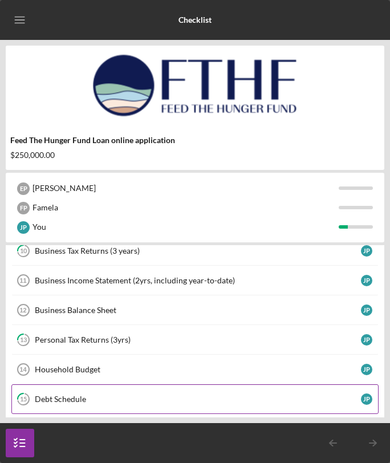
click at [170, 395] on div "Debt Schedule" at bounding box center [198, 398] width 326 height 9
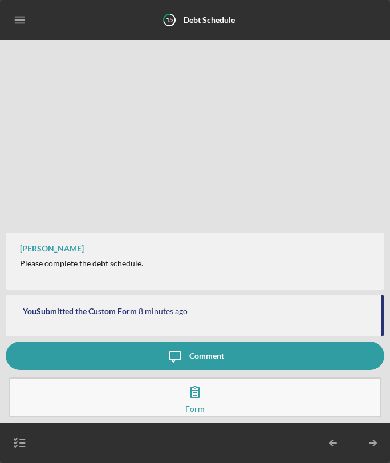
click at [17, 439] on polyline "button" at bounding box center [15, 439] width 3 height 2
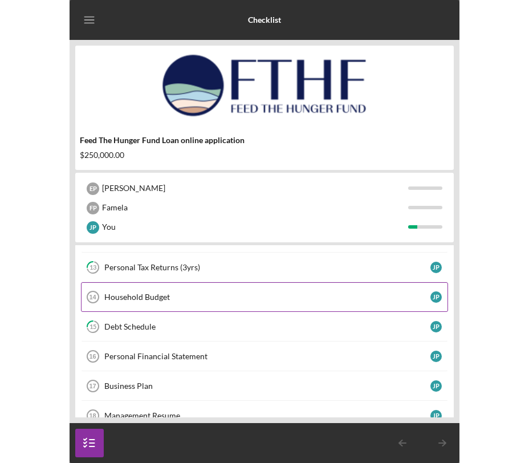
scroll to position [214, 0]
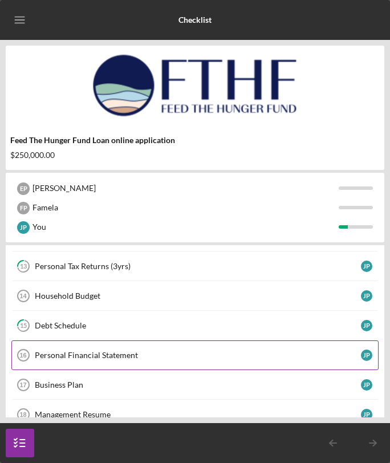
click at [96, 353] on div "Personal Financial Statement" at bounding box center [198, 354] width 326 height 9
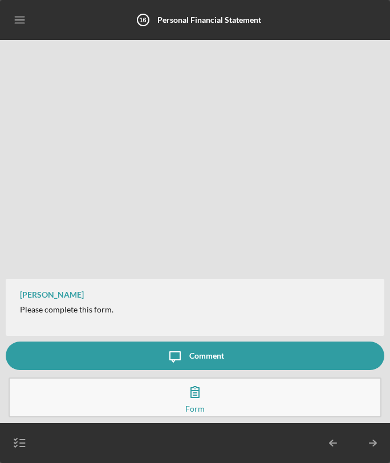
click at [193, 395] on icon "button" at bounding box center [195, 391] width 28 height 28
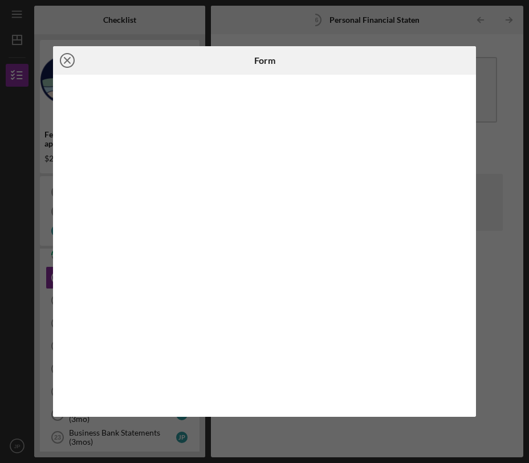
click at [60, 62] on circle at bounding box center [67, 61] width 14 height 14
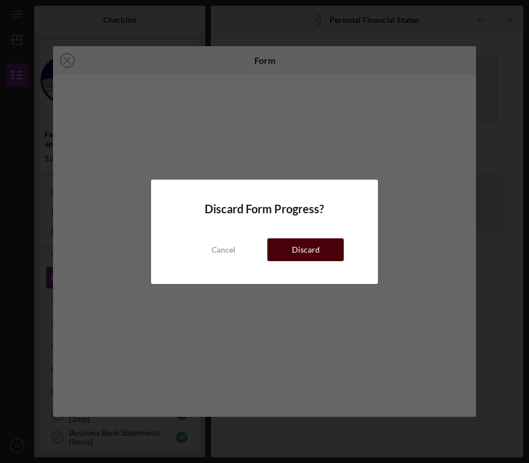
click at [305, 250] on div "Discard" at bounding box center [306, 249] width 28 height 23
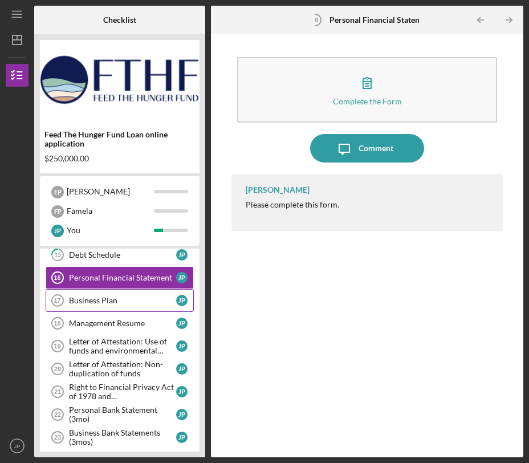
click at [87, 304] on div "Business Plan" at bounding box center [122, 300] width 107 height 9
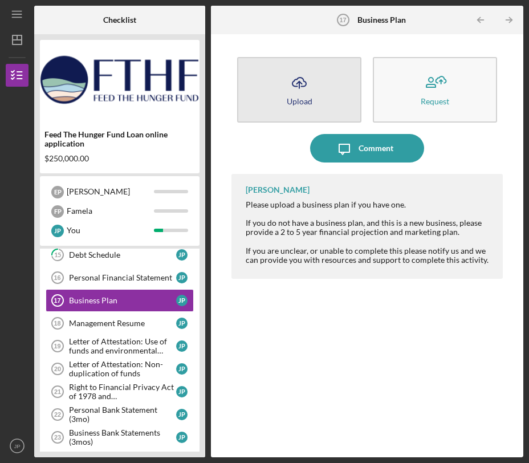
click at [304, 104] on div "Upload" at bounding box center [300, 101] width 26 height 9
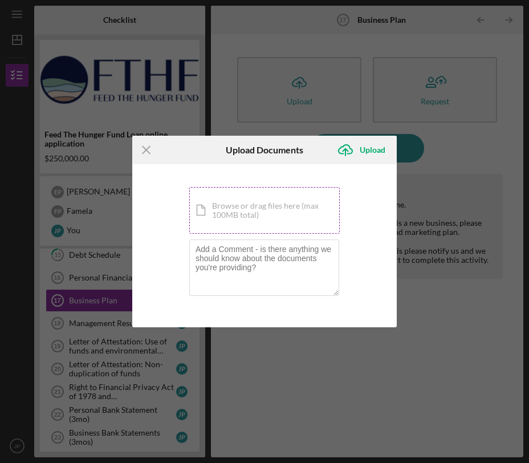
click at [240, 222] on div "Icon/Document Browse or drag files here (max 100MB total) Tap to choose files o…" at bounding box center [264, 210] width 150 height 47
click at [144, 142] on icon "Icon/Menu Close" at bounding box center [146, 150] width 28 height 28
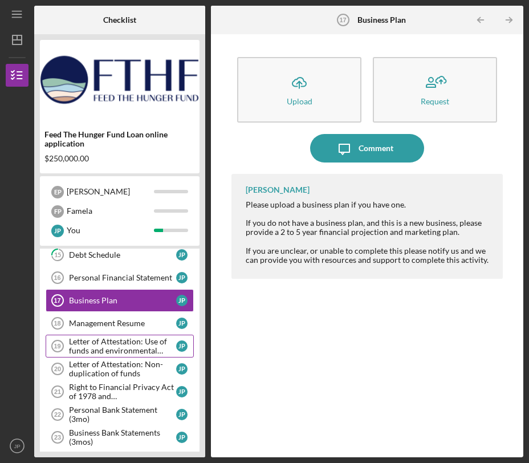
click at [133, 350] on div "Letter of Attestation: Use of funds and environmental compliance" at bounding box center [122, 346] width 107 height 18
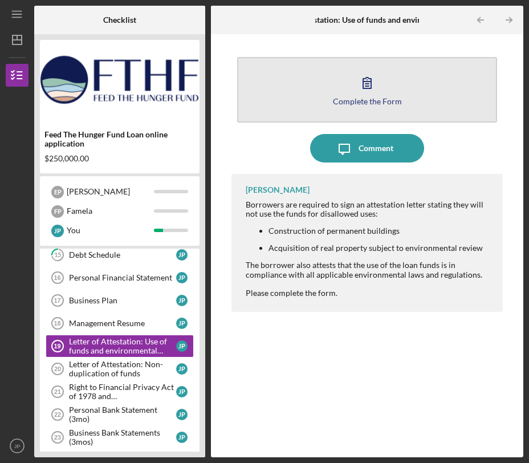
click at [337, 78] on button "Complete the Form Form" at bounding box center [366, 90] width 259 height 66
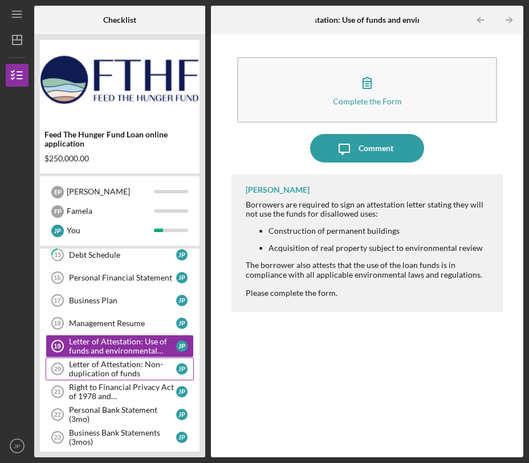
click at [133, 367] on div "Letter of Attestation: Non-duplication of funds" at bounding box center [122, 368] width 107 height 18
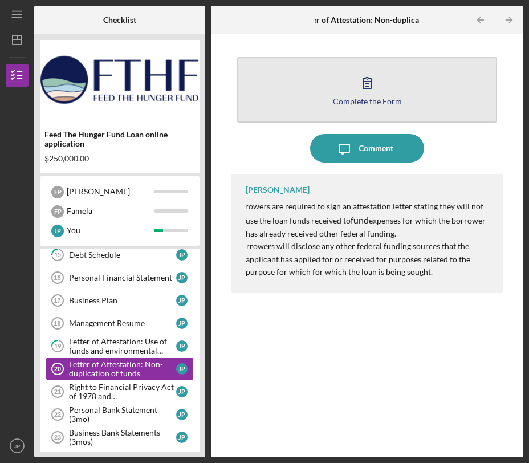
click at [357, 101] on div "Complete the Form" at bounding box center [367, 101] width 69 height 9
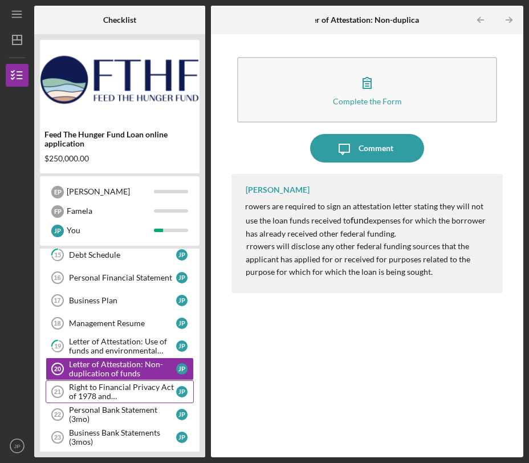
click at [157, 397] on div "Right to Financial Privacy Act of 1978 and Acknowledgement" at bounding box center [122, 391] width 107 height 18
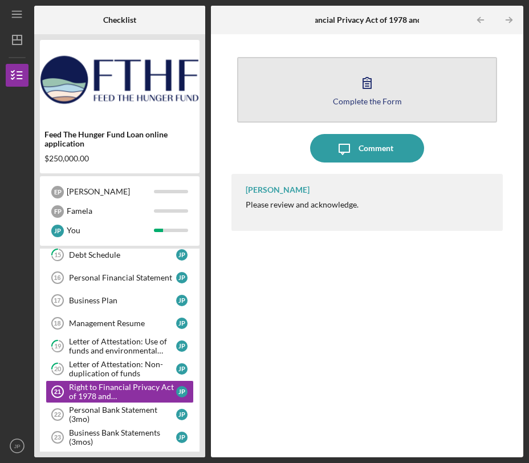
click at [364, 108] on button "Complete the Form Form" at bounding box center [366, 90] width 259 height 66
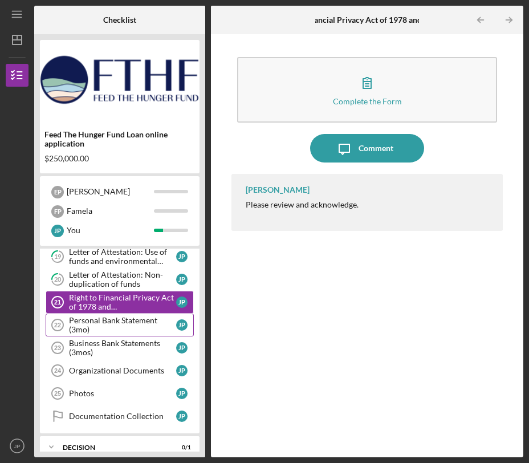
scroll to position [305, 0]
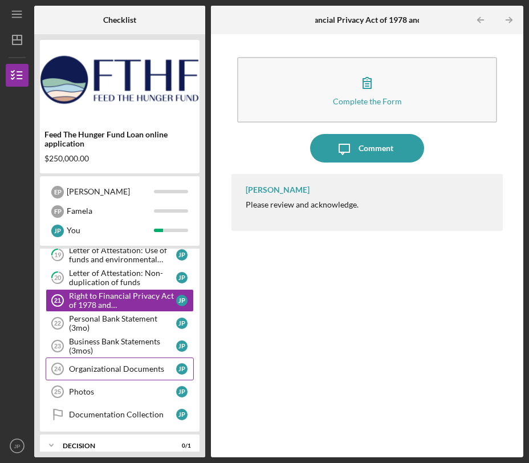
click at [111, 369] on div "Organizational Documents" at bounding box center [122, 368] width 107 height 9
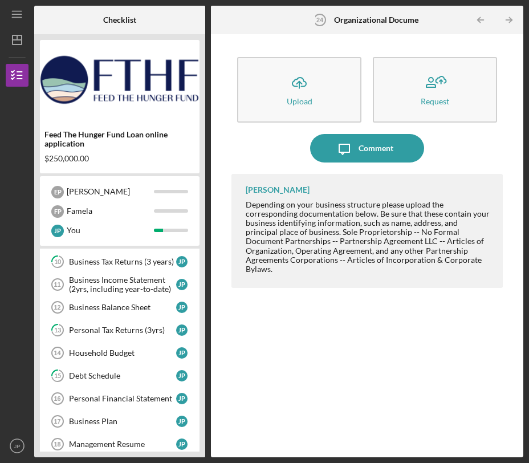
scroll to position [125, 0]
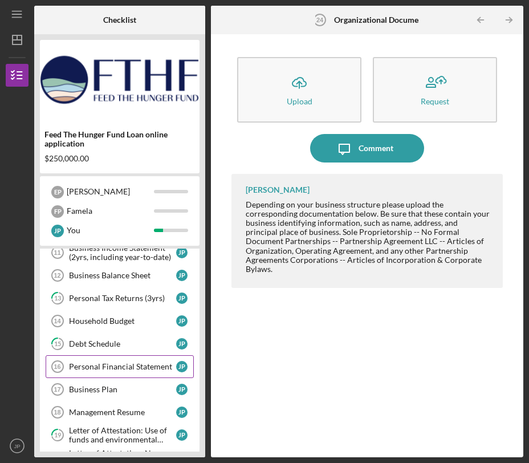
click at [114, 372] on link "Personal Financial Statement 16 Personal Financial Statement J P" at bounding box center [120, 366] width 148 height 23
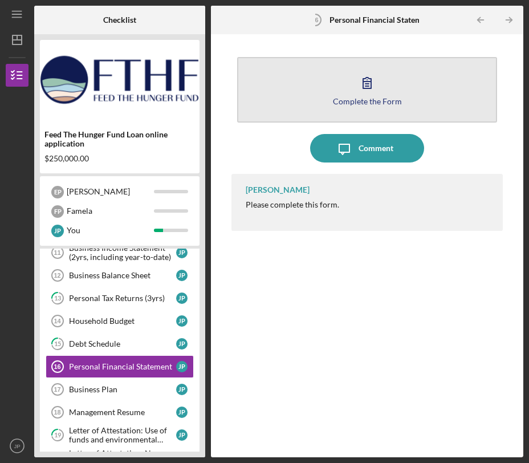
click at [363, 67] on button "Complete the Form Form" at bounding box center [366, 90] width 259 height 66
click at [375, 85] on icon "button" at bounding box center [367, 82] width 28 height 28
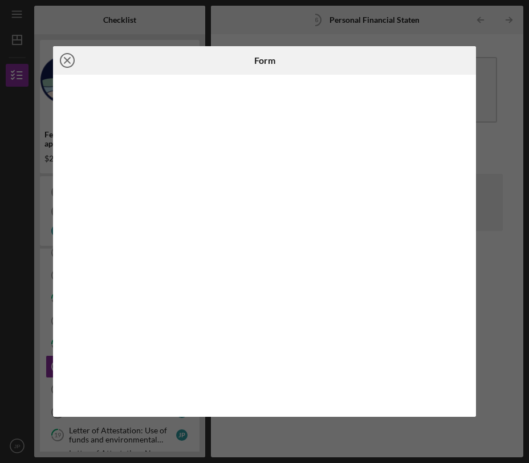
click at [67, 56] on icon "Icon/Close" at bounding box center [67, 60] width 28 height 28
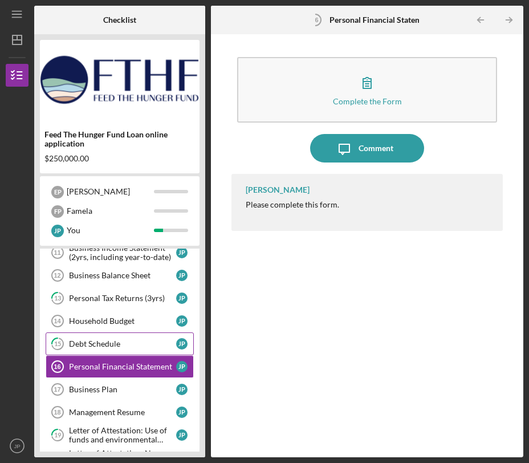
click at [128, 344] on div "Debt Schedule" at bounding box center [122, 343] width 107 height 9
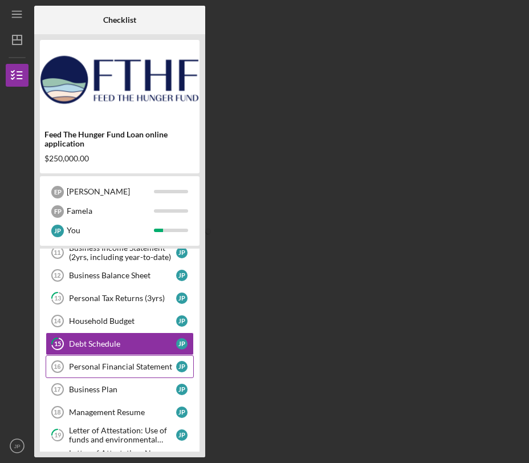
click at [121, 365] on div "Personal Financial Statement" at bounding box center [122, 366] width 107 height 9
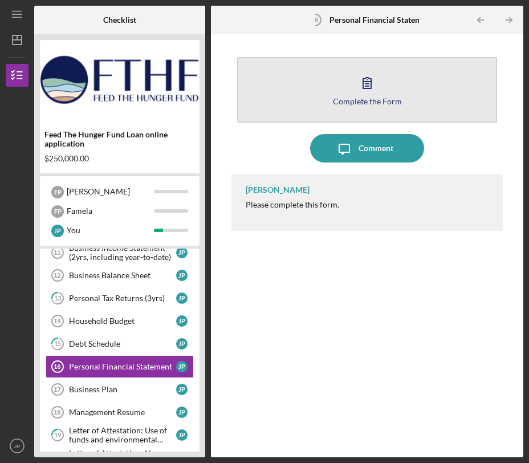
click at [361, 99] on div "Complete the Form" at bounding box center [367, 101] width 69 height 9
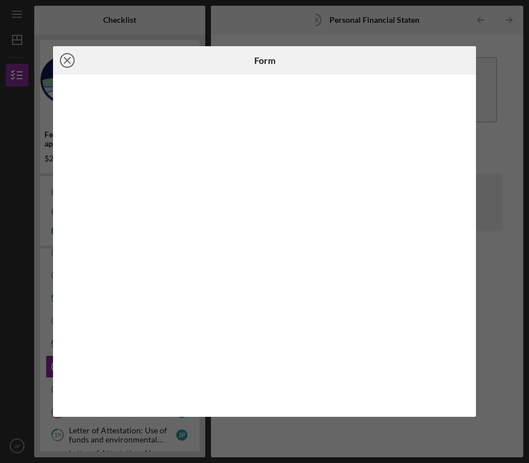
click at [58, 57] on icon "Icon/Close" at bounding box center [67, 60] width 28 height 28
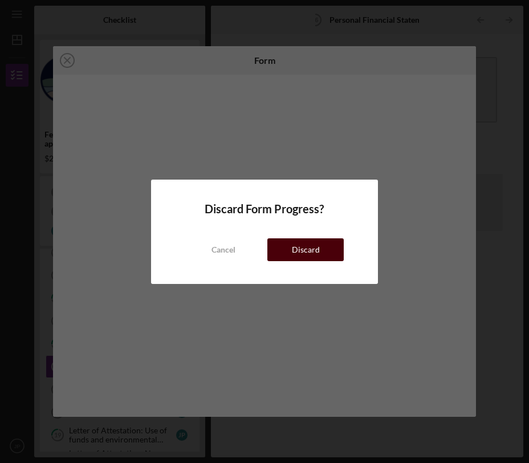
click at [313, 247] on div "Discard" at bounding box center [306, 249] width 28 height 23
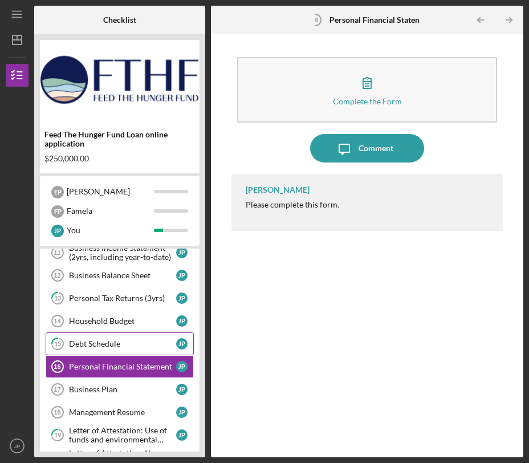
click at [83, 344] on div "Debt Schedule" at bounding box center [122, 343] width 107 height 9
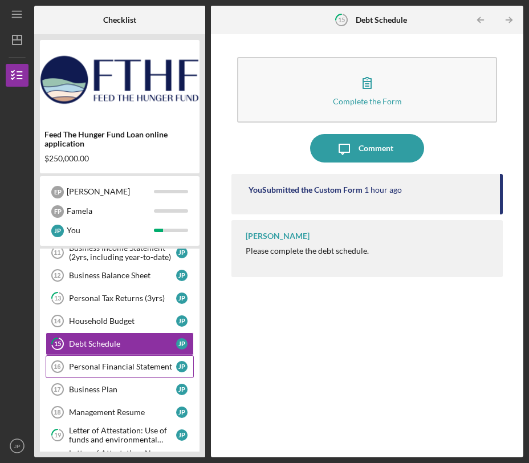
click at [115, 359] on link "Personal Financial Statement 16 Personal Financial Statement J P" at bounding box center [120, 366] width 148 height 23
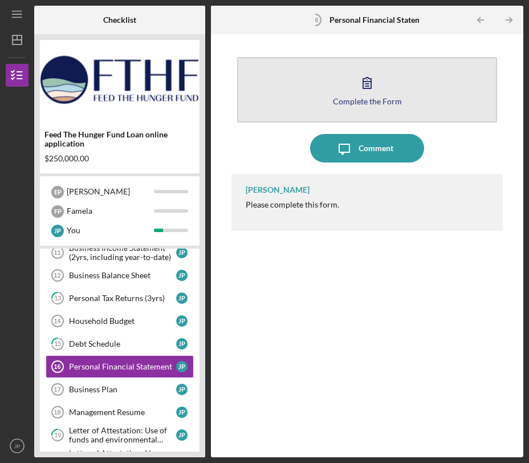
click at [359, 92] on icon "button" at bounding box center [367, 82] width 28 height 28
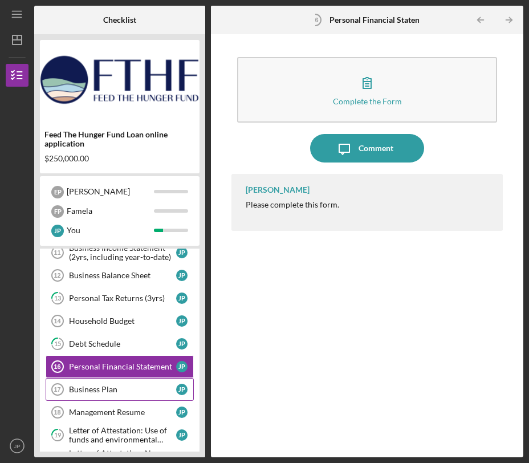
click at [132, 390] on div "Business Plan" at bounding box center [122, 389] width 107 height 9
